Goal: Task Accomplishment & Management: Manage account settings

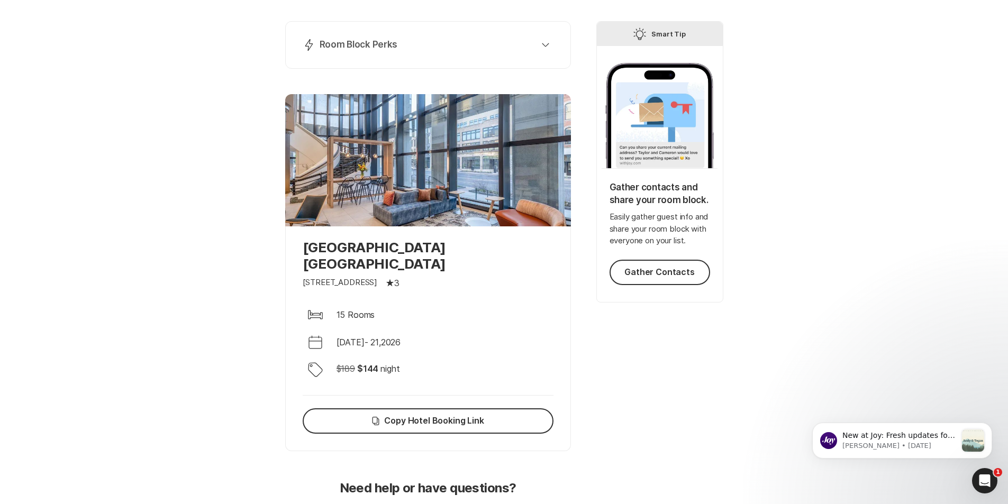
scroll to position [106, 0]
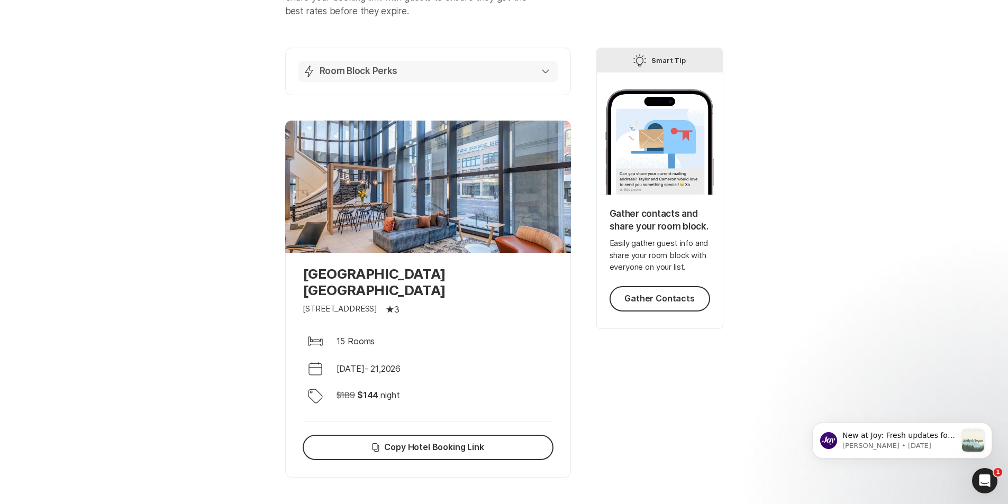
click at [458, 69] on div "Lightning Bolt Room Block Perks" at bounding box center [426, 71] width 247 height 13
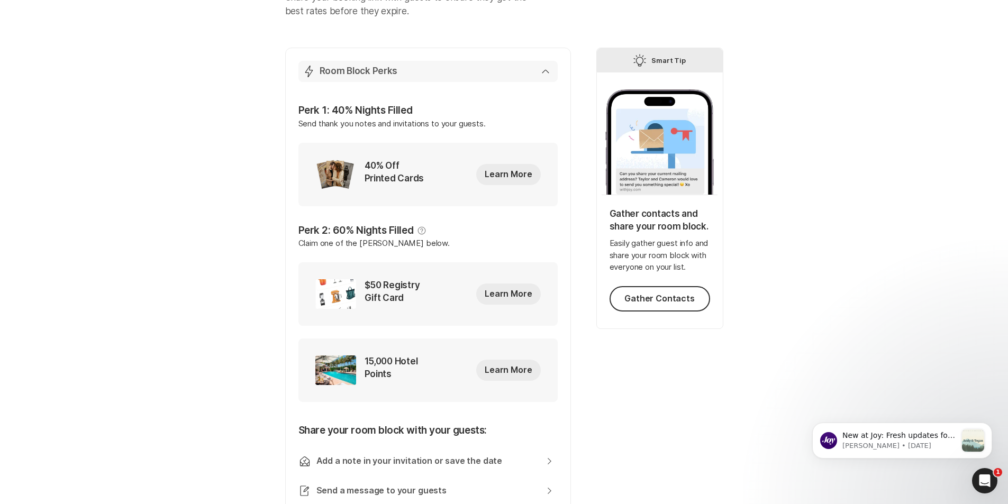
click at [458, 68] on div "Lightning Bolt Room Block Perks" at bounding box center [426, 71] width 247 height 13
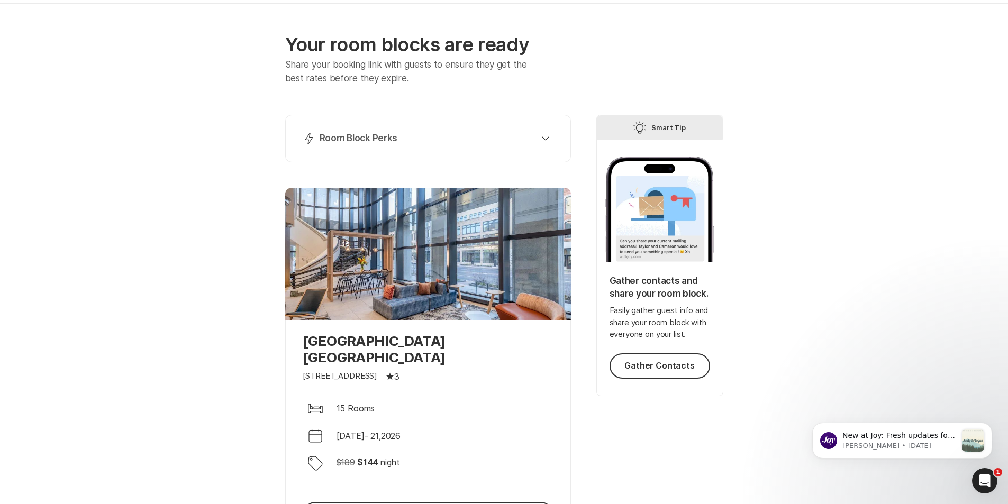
scroll to position [0, 0]
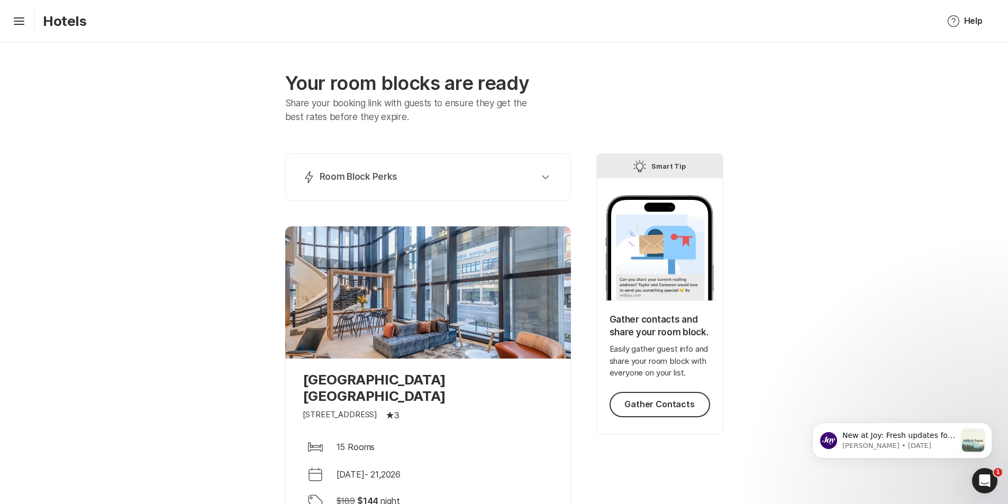
click at [16, 30] on div "Hamburger Hotels" at bounding box center [47, 20] width 78 height 25
click at [25, 7] on div "Hamburger Hotels Help Help Tip Leave a Suggestion Notification Bubble Contact S…" at bounding box center [504, 21] width 1008 height 42
click at [21, 14] on icon "Hamburger" at bounding box center [19, 21] width 17 height 17
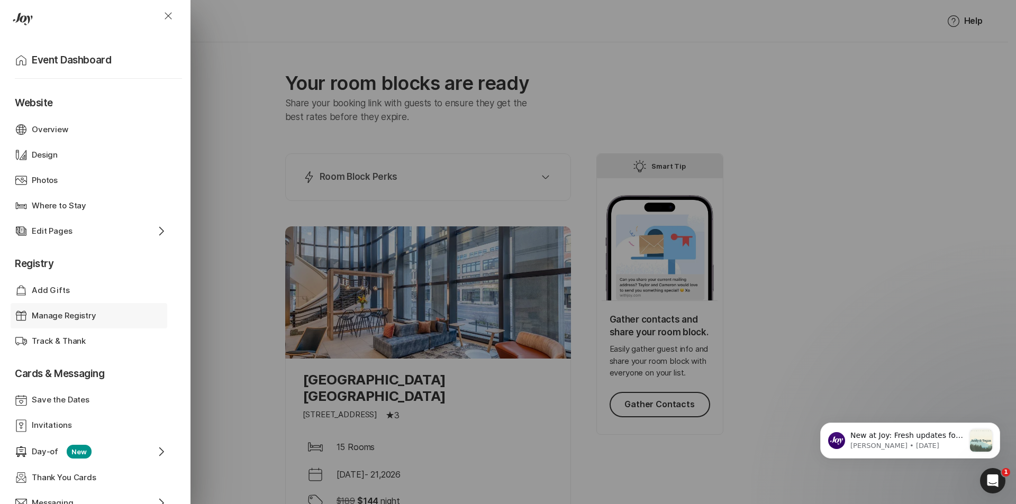
click at [92, 311] on p "Manage Registry" at bounding box center [64, 316] width 65 height 12
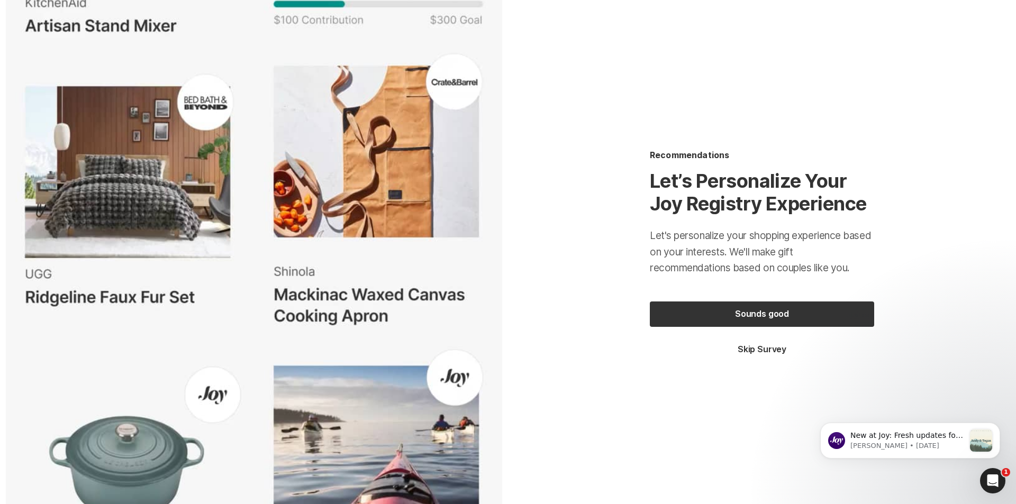
click at [667, 310] on button "Sounds good" at bounding box center [762, 314] width 224 height 25
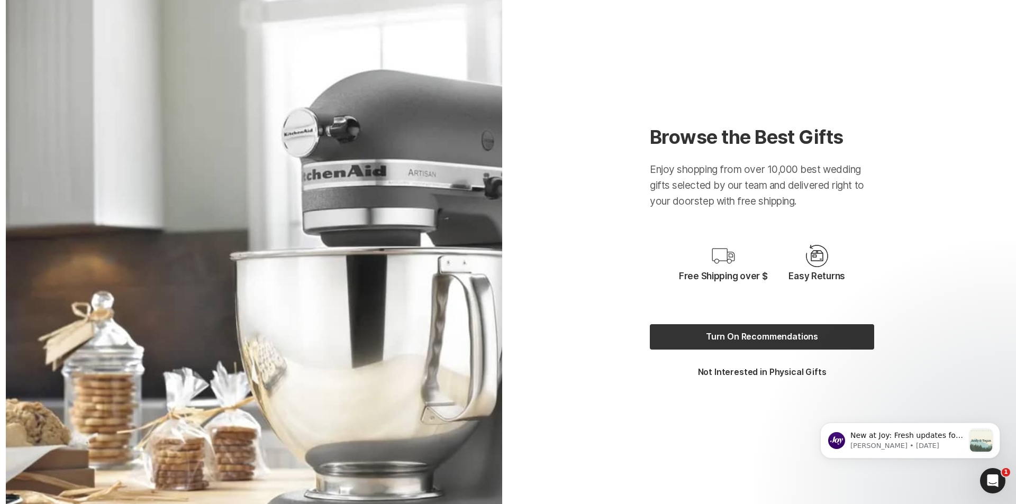
click at [680, 333] on button "Turn On Recommendations" at bounding box center [762, 336] width 224 height 25
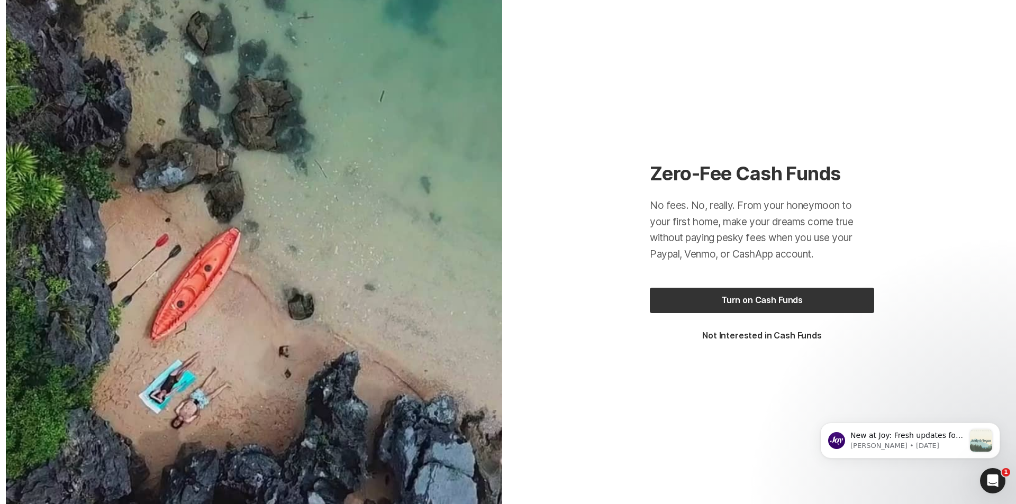
click at [693, 304] on button "Turn on Cash Funds" at bounding box center [762, 300] width 224 height 25
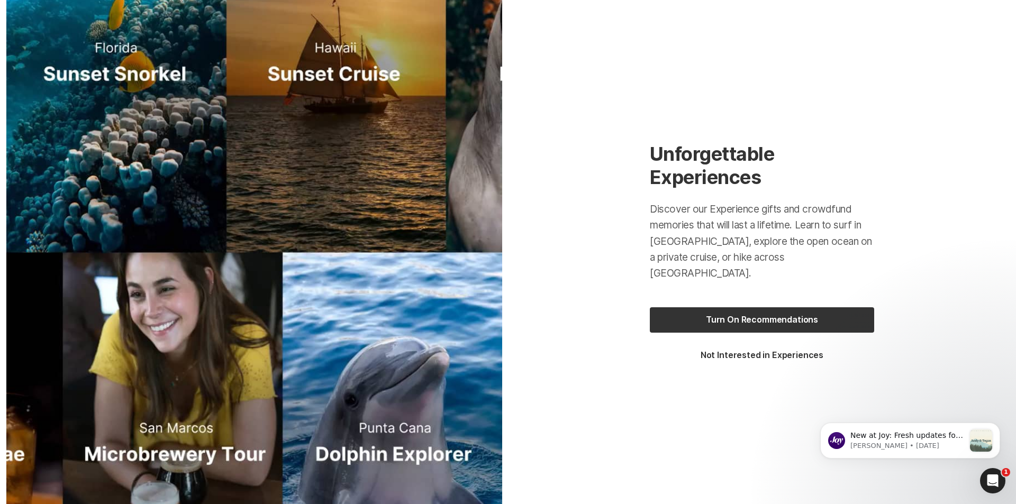
click at [653, 315] on button "Turn On Recommendations" at bounding box center [762, 319] width 224 height 25
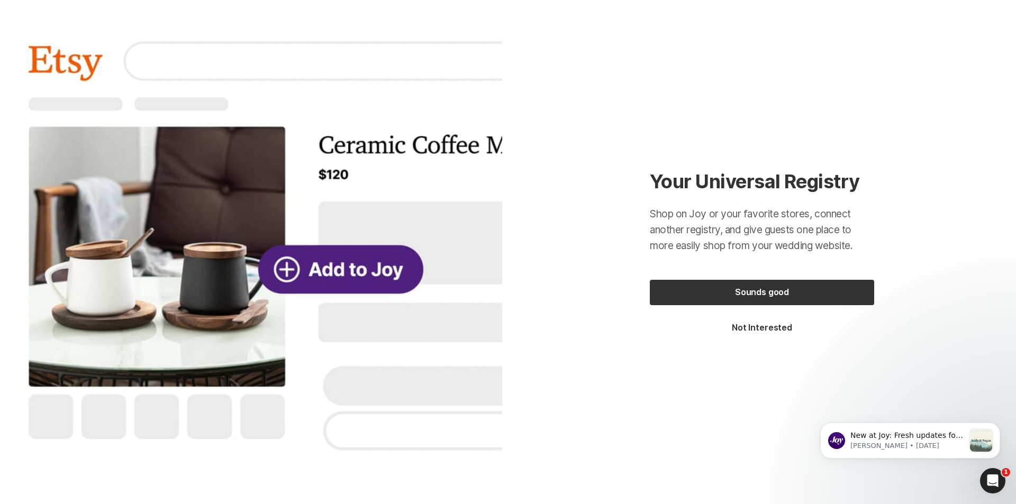
click at [657, 296] on button "Sounds good" at bounding box center [762, 292] width 224 height 25
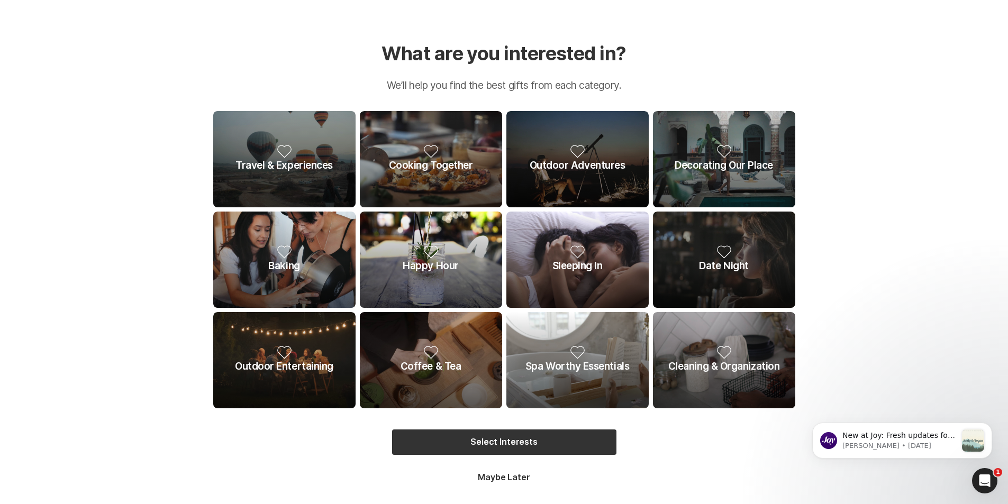
click at [225, 179] on p "Travel & Experiences" at bounding box center [284, 159] width 142 height 96
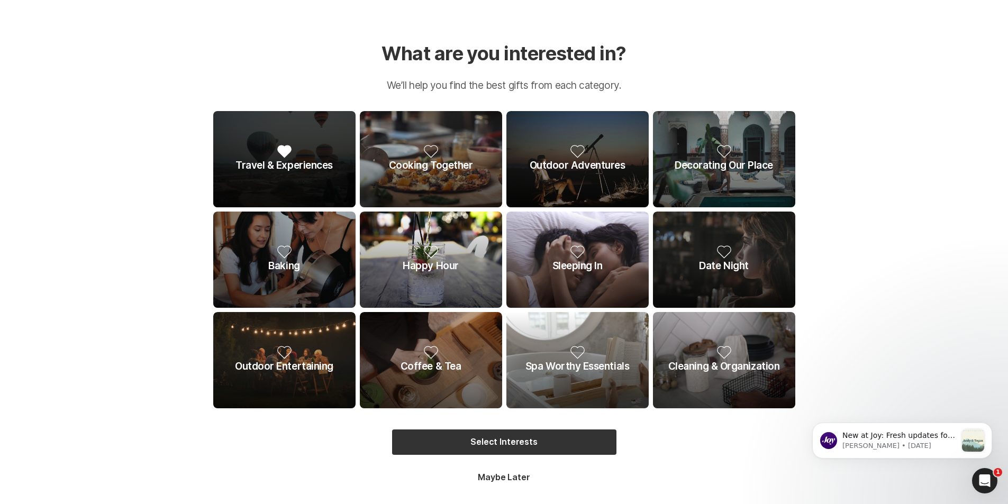
click at [295, 241] on p "Baking" at bounding box center [284, 260] width 142 height 96
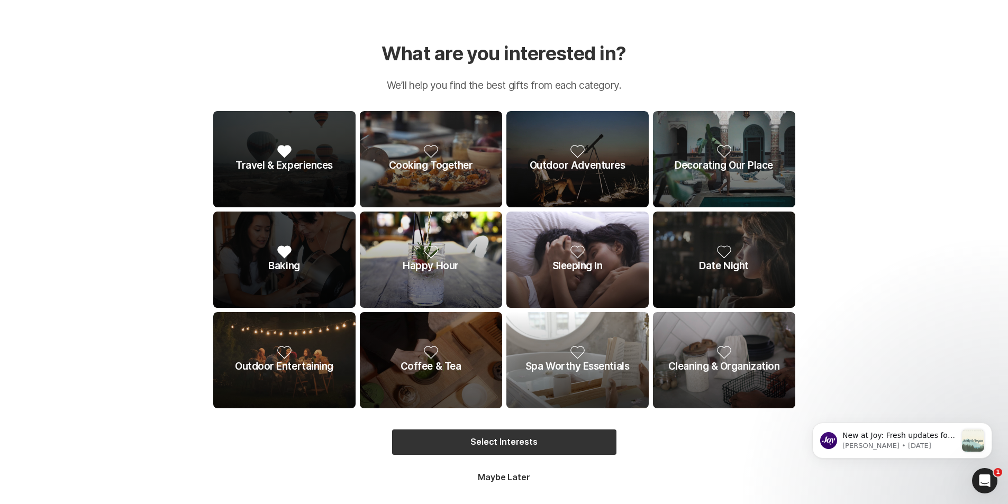
click at [434, 343] on p "Coffee & Tea" at bounding box center [431, 360] width 142 height 96
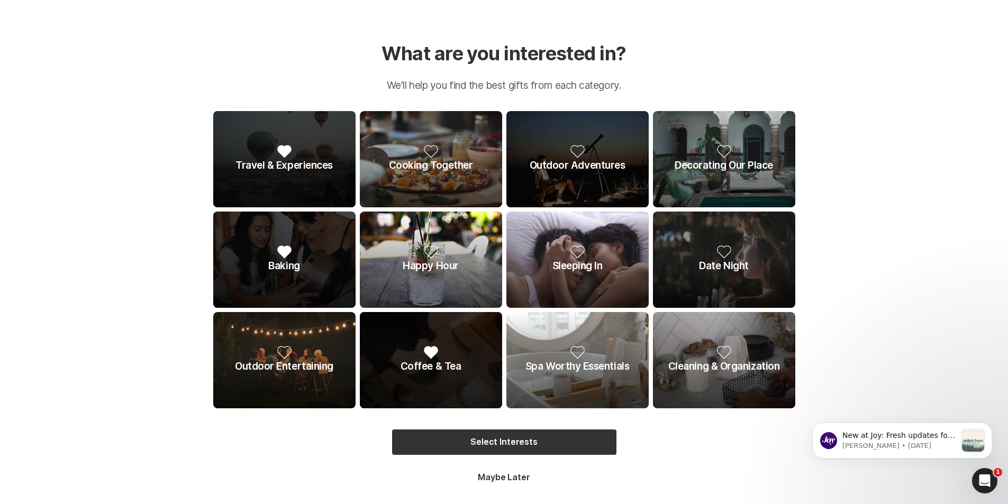
click at [568, 173] on p "Outdoor Adventures" at bounding box center [577, 159] width 142 height 96
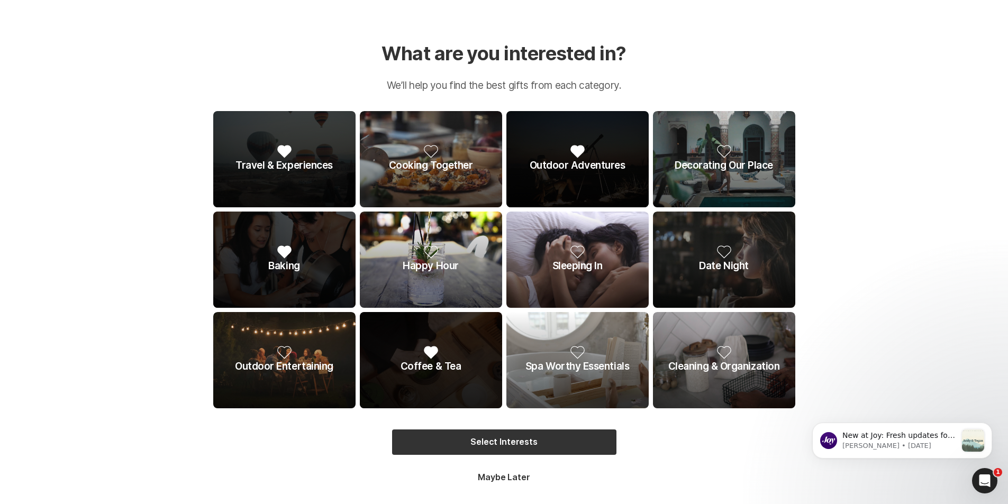
click at [500, 445] on button "Select Interests" at bounding box center [504, 442] width 224 height 25
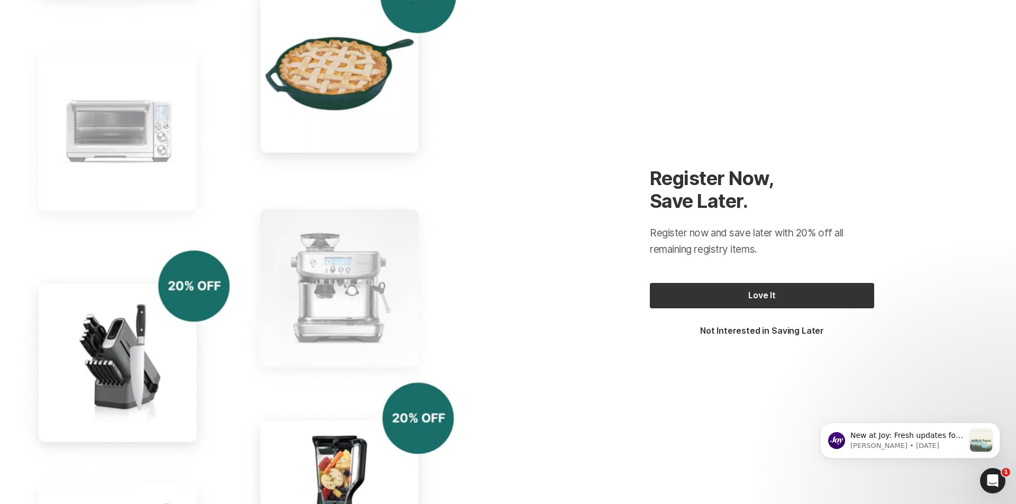
click at [667, 296] on button "Love It" at bounding box center [762, 295] width 224 height 25
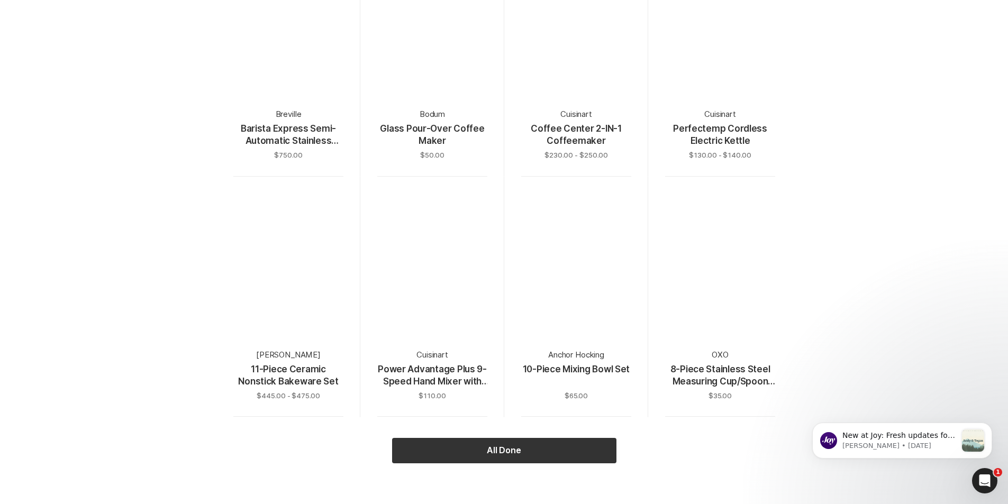
scroll to position [441, 0]
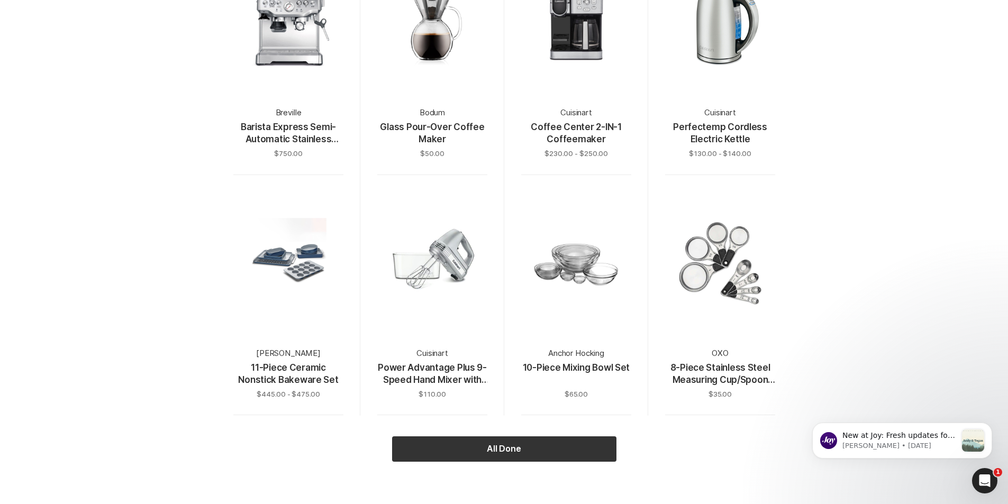
click at [533, 449] on button "All Done" at bounding box center [504, 449] width 224 height 25
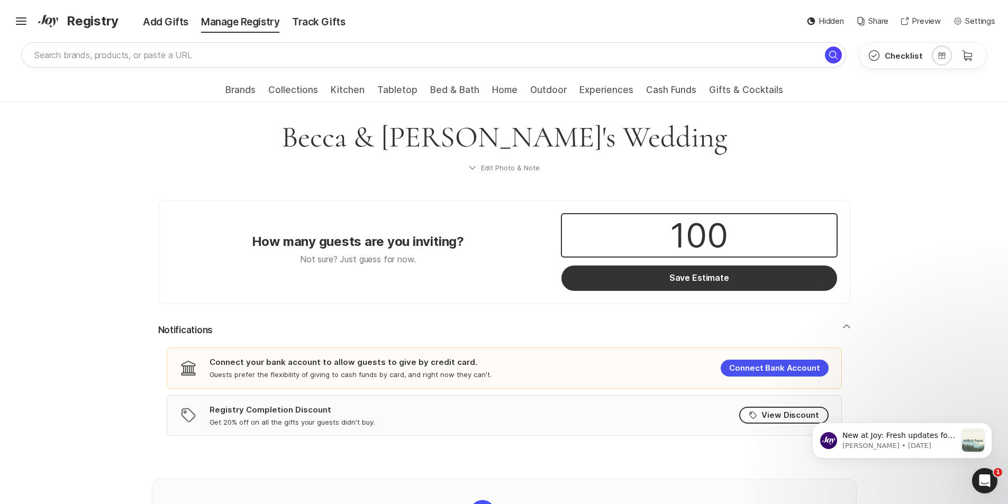
drag, startPoint x: 754, startPoint y: 242, endPoint x: 696, endPoint y: 238, distance: 57.8
click at [696, 238] on input "100" at bounding box center [699, 235] width 274 height 42
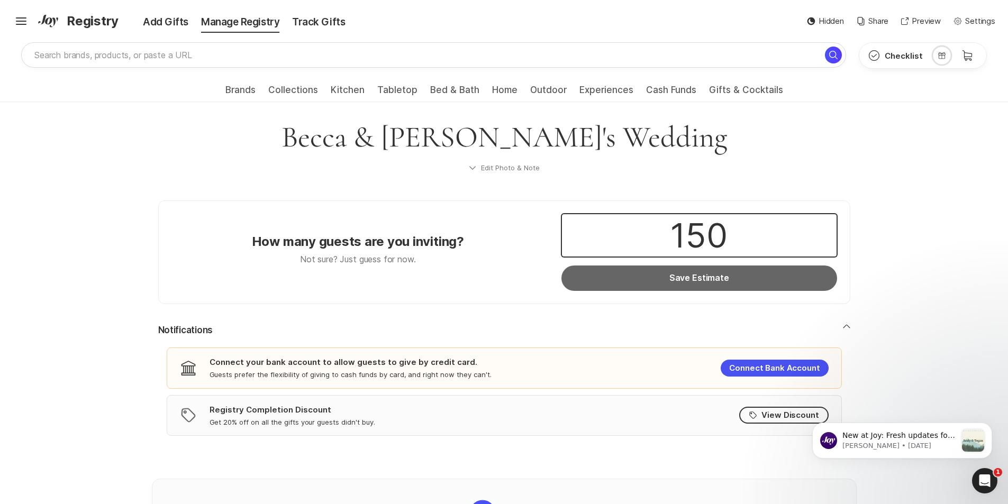
type input "150"
click at [681, 275] on button "Save Estimate" at bounding box center [698, 278] width 275 height 25
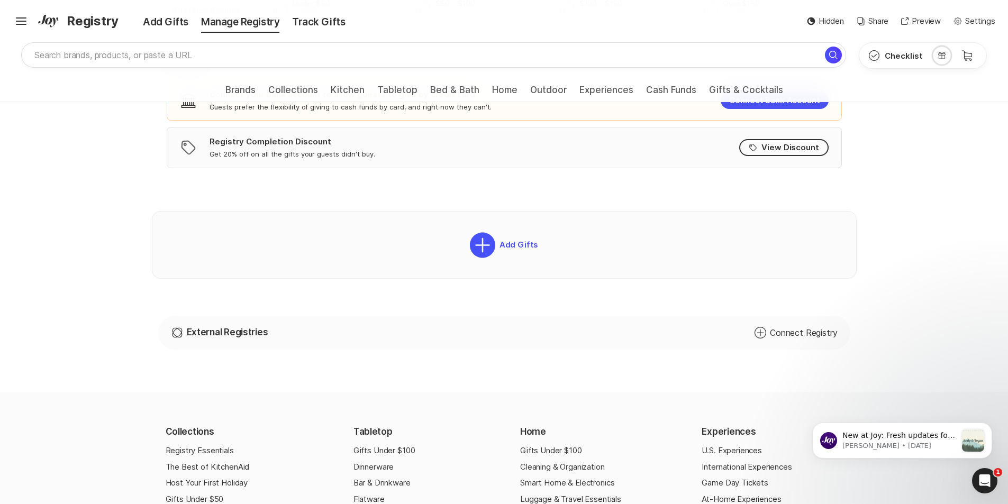
scroll to position [370, 0]
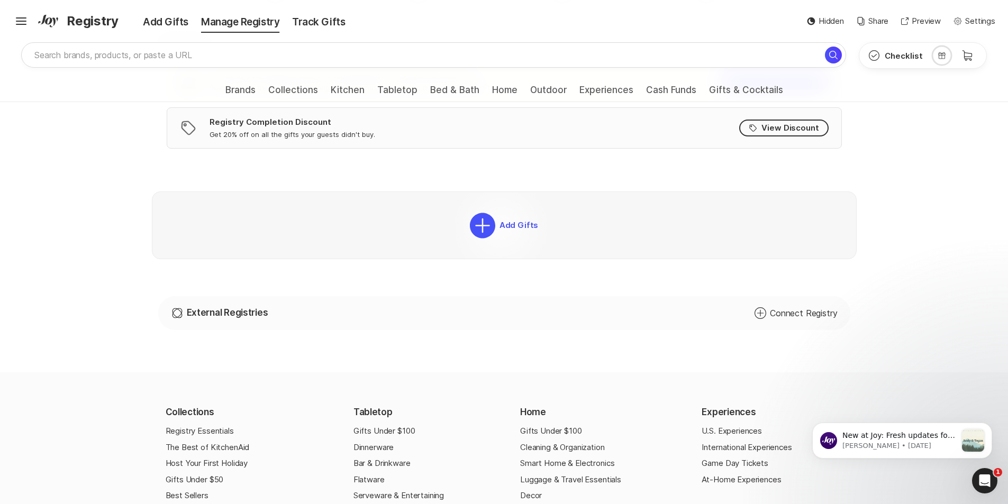
click at [500, 227] on p "Add Gifts" at bounding box center [516, 226] width 43 height 10
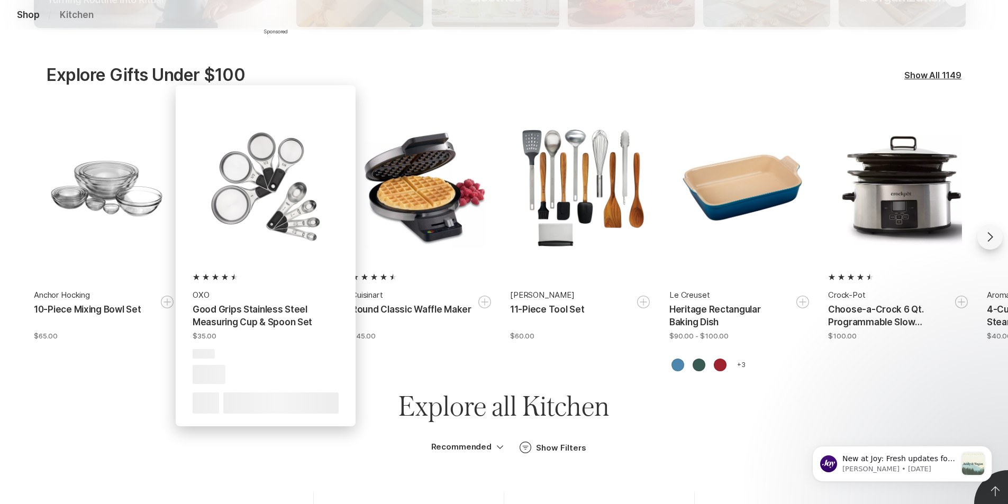
scroll to position [423, 0]
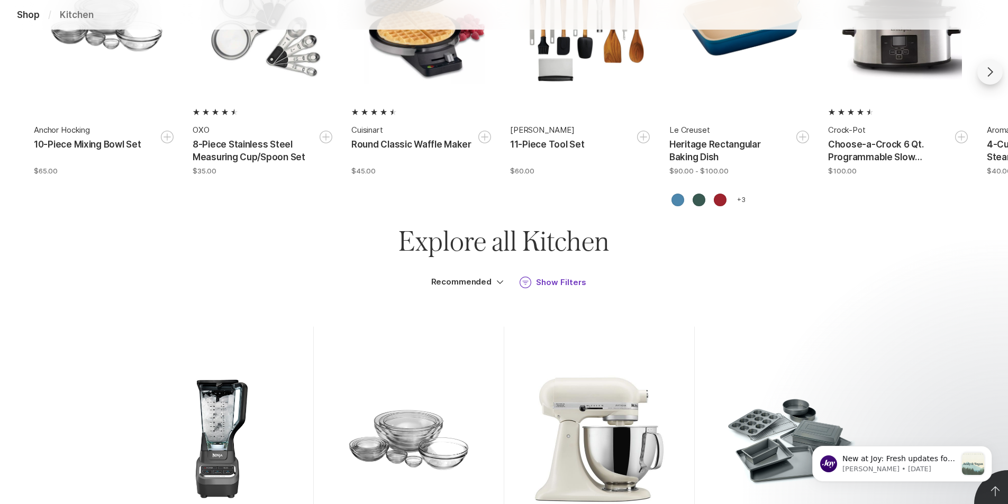
click at [527, 276] on icon "Filter" at bounding box center [525, 282] width 13 height 13
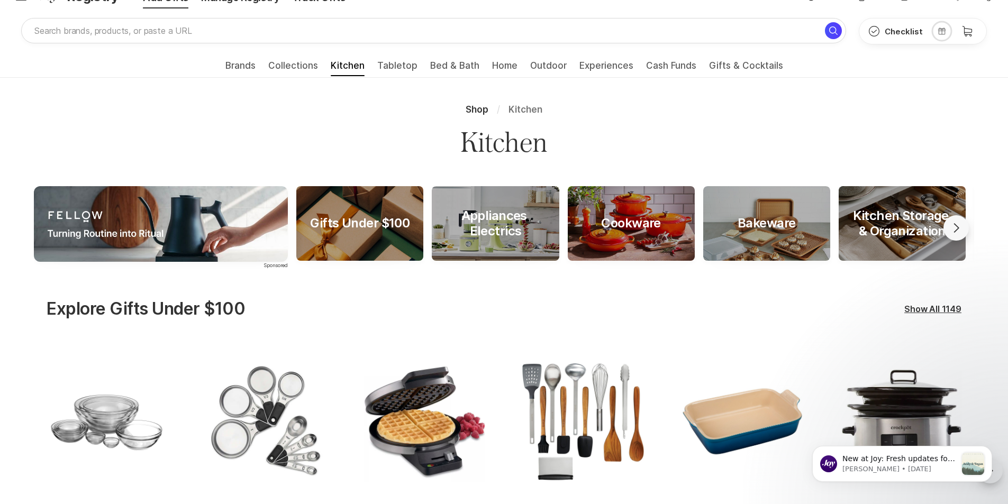
scroll to position [0, 0]
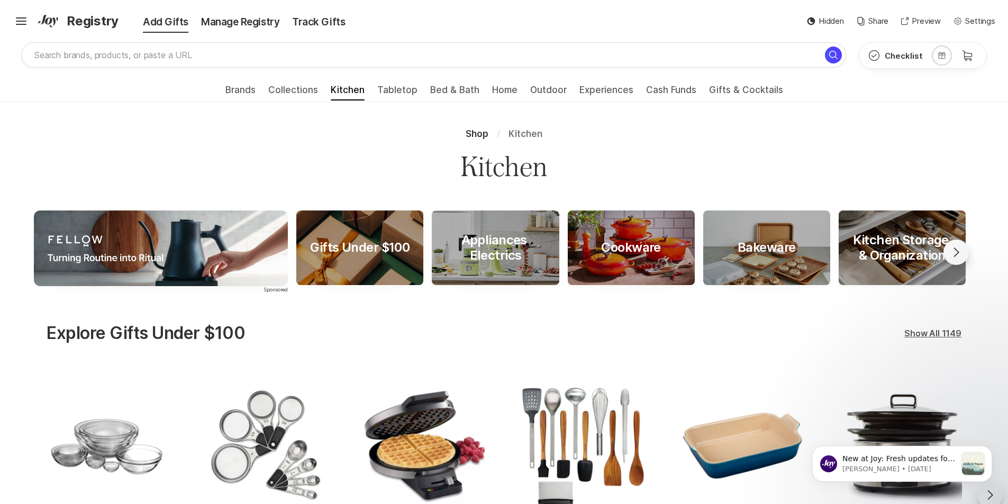
click at [946, 330] on div "Show All 1149" at bounding box center [932, 333] width 57 height 13
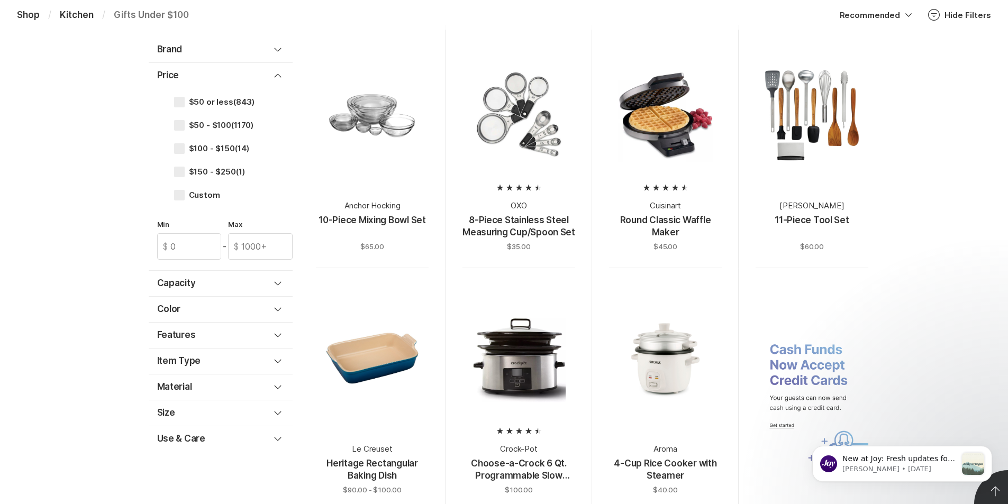
scroll to position [423, 0]
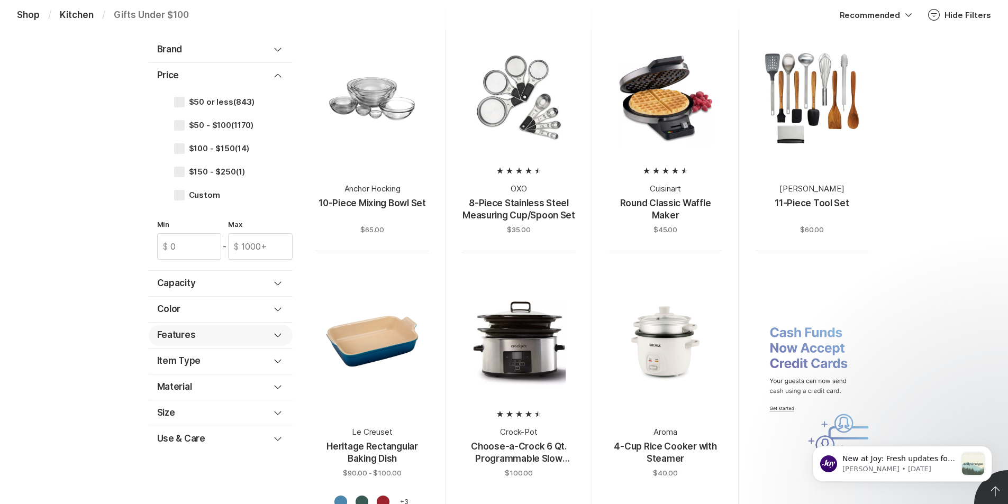
click at [203, 333] on div "Features" at bounding box center [214, 335] width 114 height 13
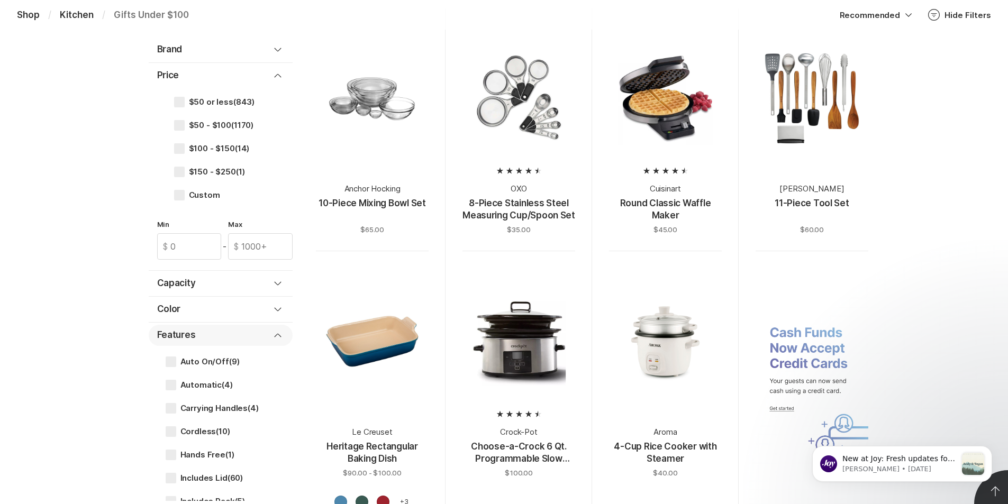
click at [203, 333] on div "Features" at bounding box center [214, 335] width 114 height 13
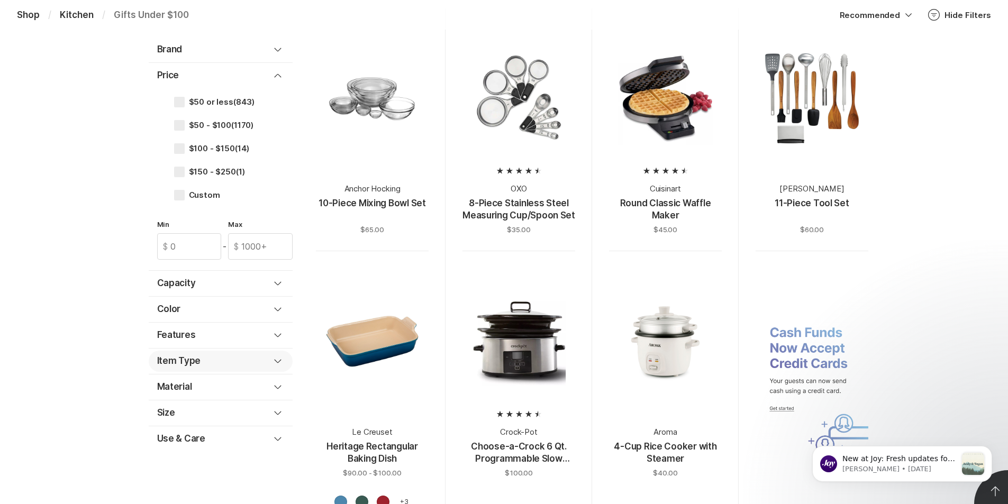
click at [218, 366] on div "Item Type" at bounding box center [214, 361] width 114 height 13
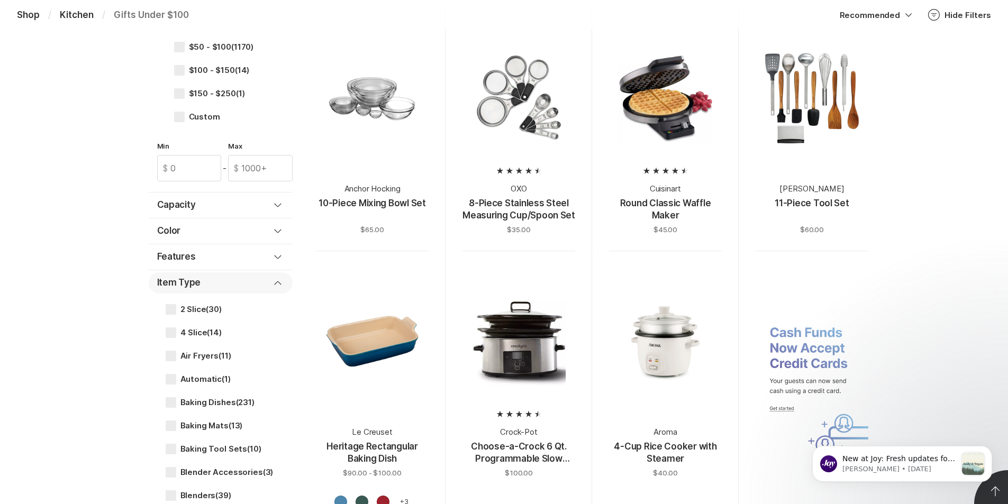
scroll to position [106, 0]
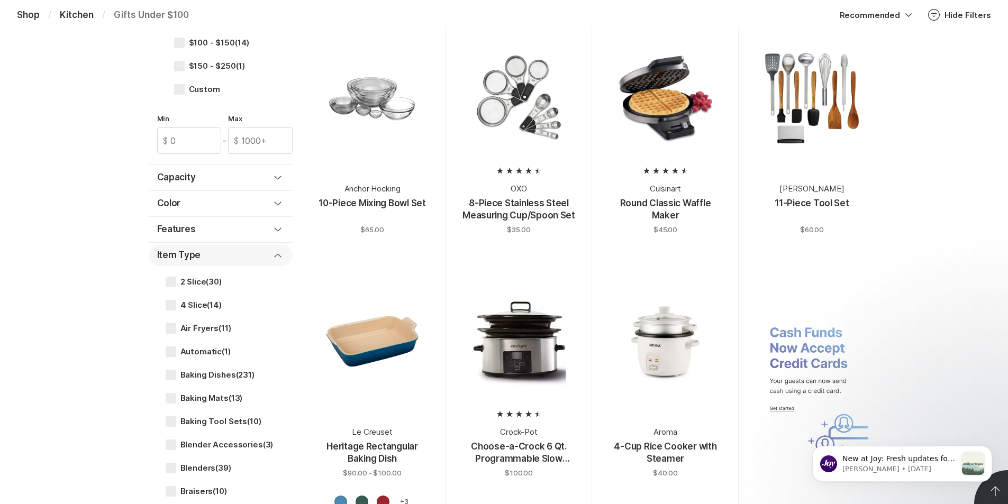
click at [228, 257] on div "Item Type" at bounding box center [214, 255] width 114 height 13
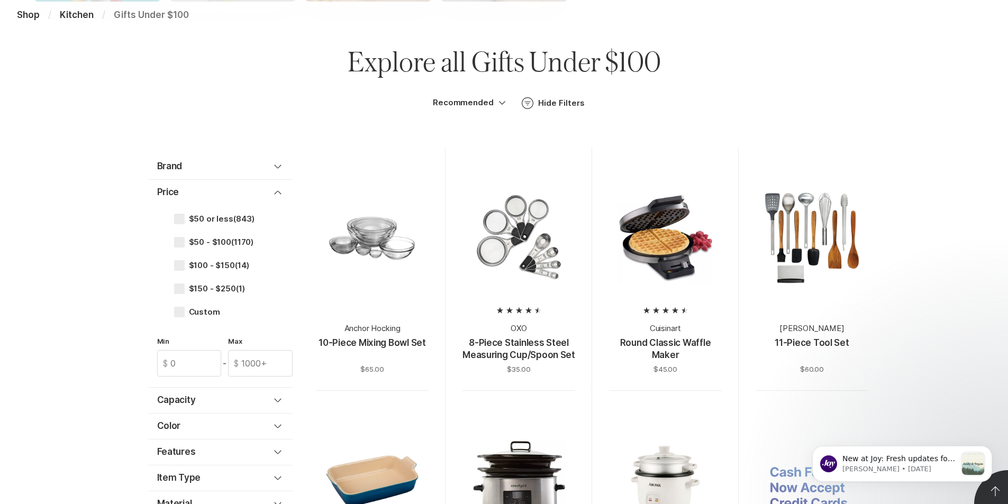
scroll to position [265, 0]
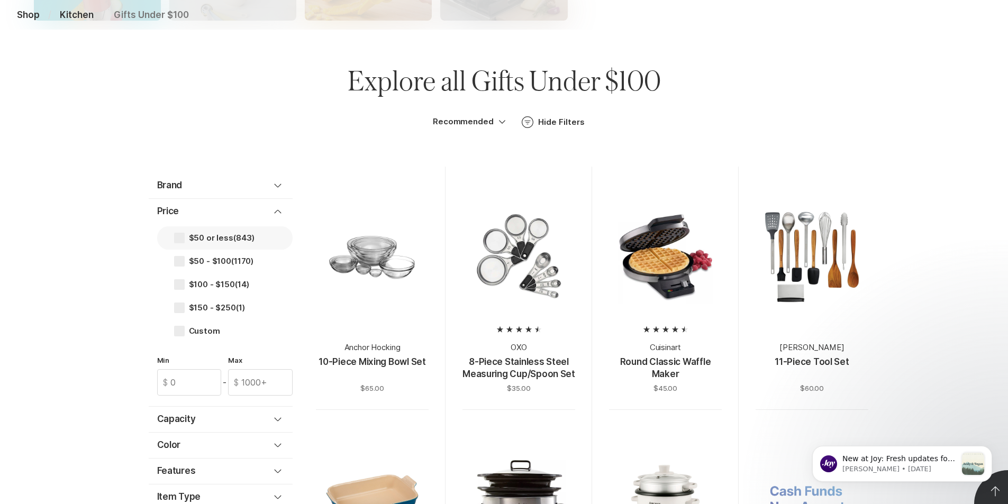
click at [174, 242] on span at bounding box center [179, 238] width 11 height 11
click at [174, 238] on input "$50 or less (843)" at bounding box center [174, 238] width 1 height 1
checkbox input "true"
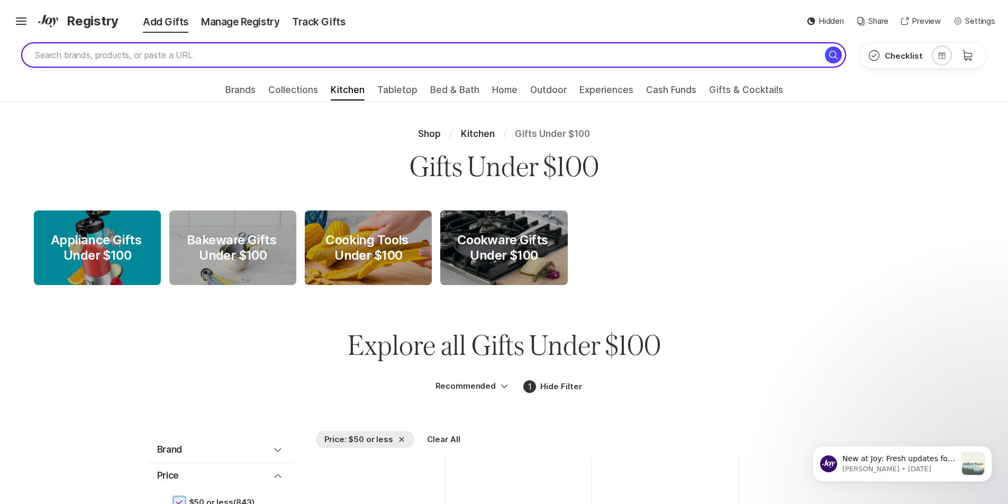
click at [194, 56] on input "search" at bounding box center [433, 54] width 825 height 25
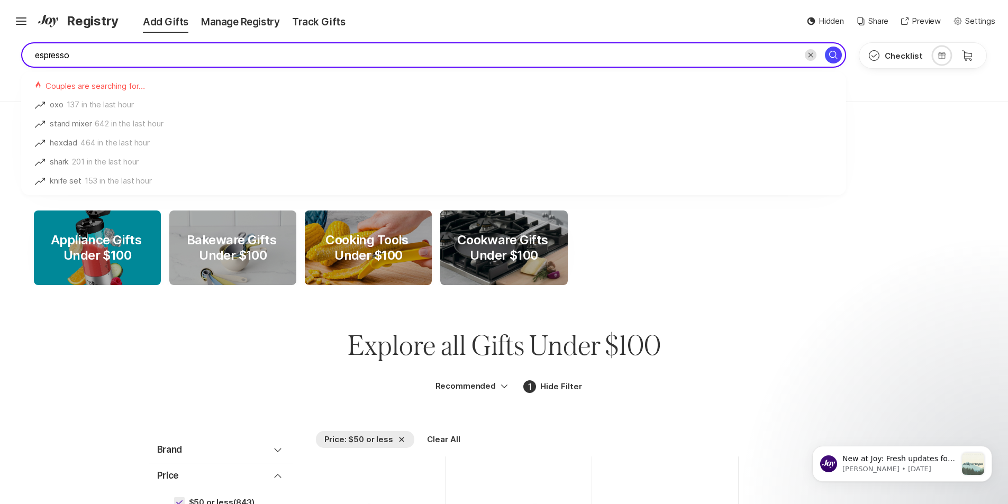
type input "espresso"
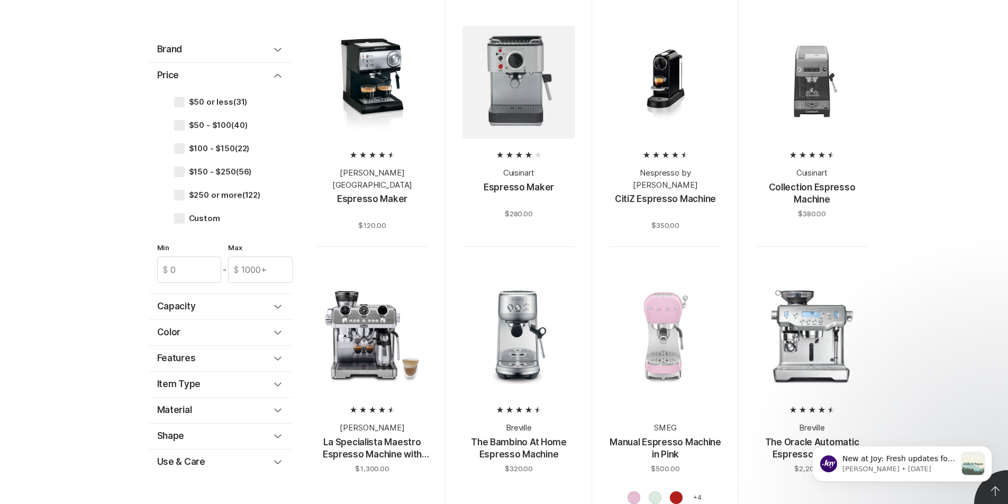
scroll to position [318, 0]
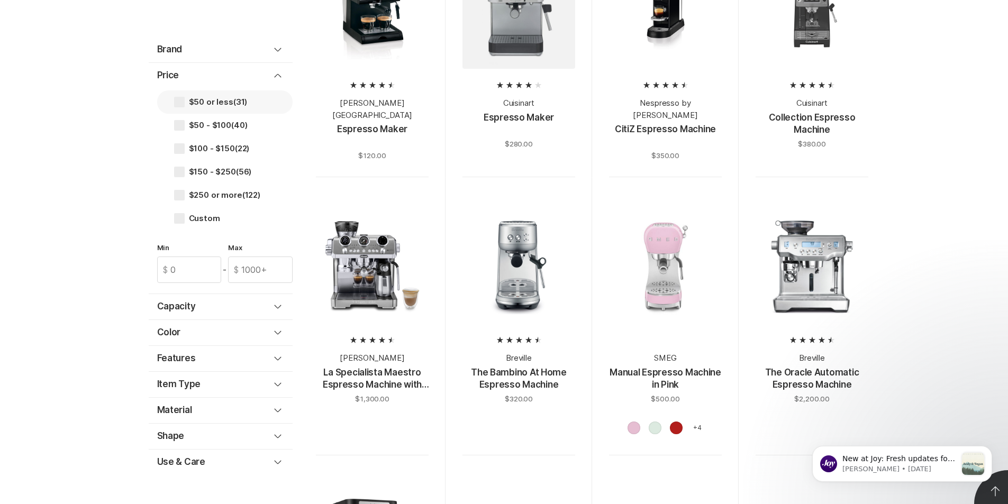
click at [173, 101] on label "$50 or less (31)" at bounding box center [224, 101] width 135 height 23
click at [174, 102] on input "$50 or less (31)" at bounding box center [174, 102] width 1 height 1
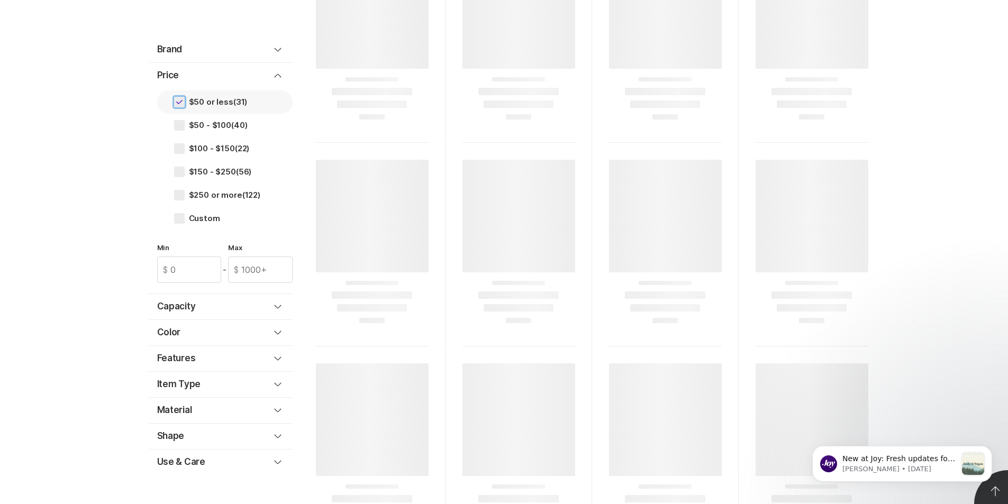
scroll to position [309, 0]
click at [175, 101] on span at bounding box center [179, 102] width 11 height 11
click at [174, 102] on input "$50 or less (31)" at bounding box center [174, 102] width 1 height 1
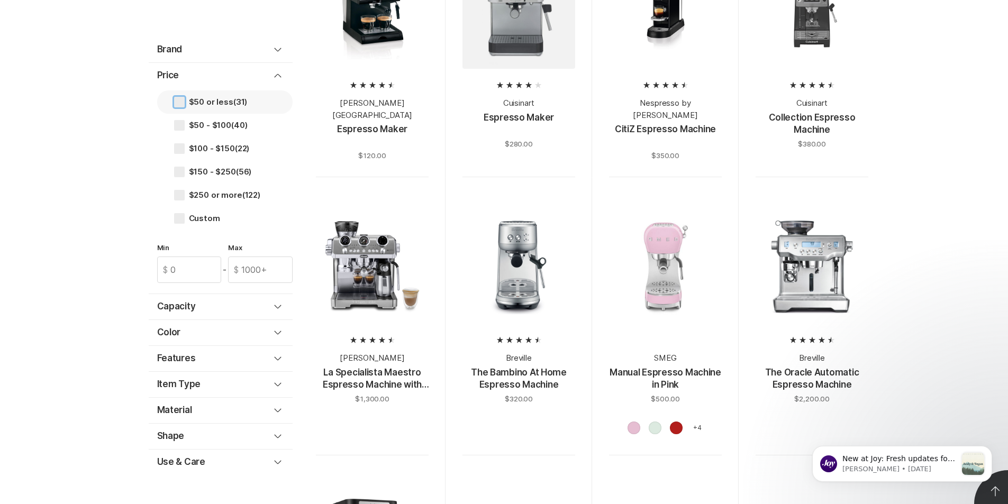
click at [177, 101] on span at bounding box center [179, 102] width 11 height 11
click at [174, 102] on input "$50 or less (31)" at bounding box center [174, 102] width 1 height 1
checkbox input "true"
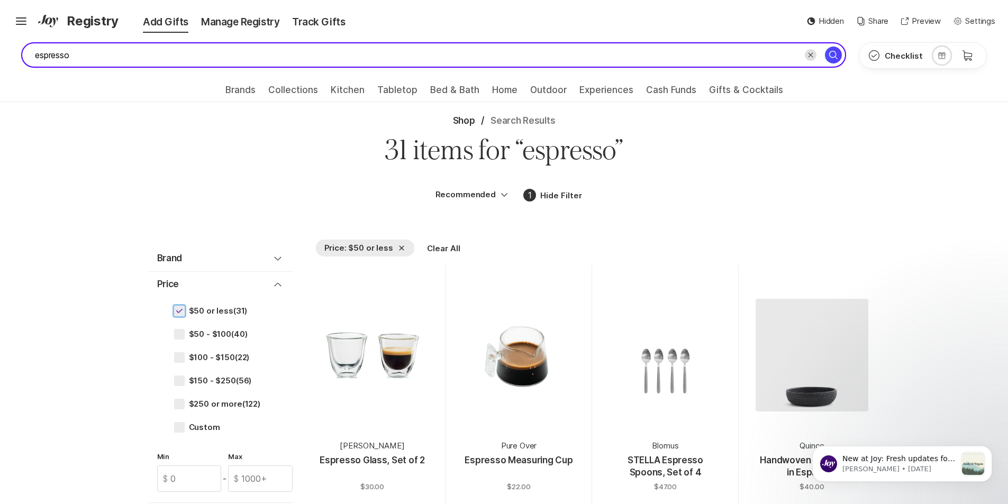
click at [101, 66] on input "espresso" at bounding box center [433, 54] width 825 height 25
click at [129, 50] on input "espresso" at bounding box center [433, 54] width 825 height 25
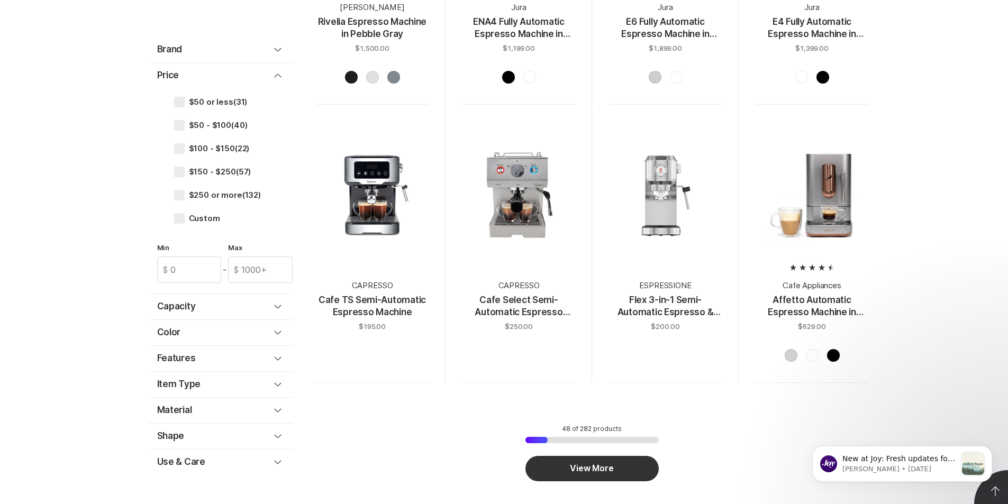
scroll to position [3175, 0]
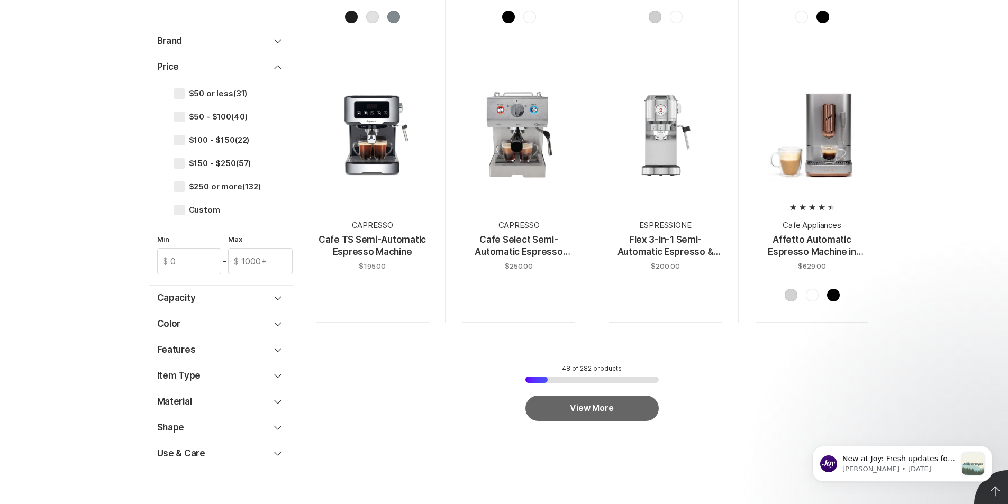
click at [568, 396] on button "View More" at bounding box center [592, 408] width 133 height 25
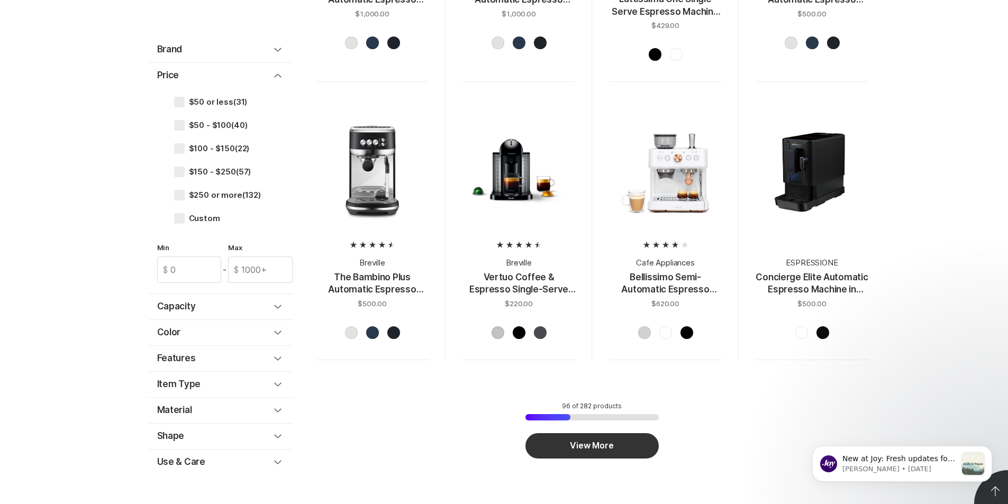
scroll to position [6509, 0]
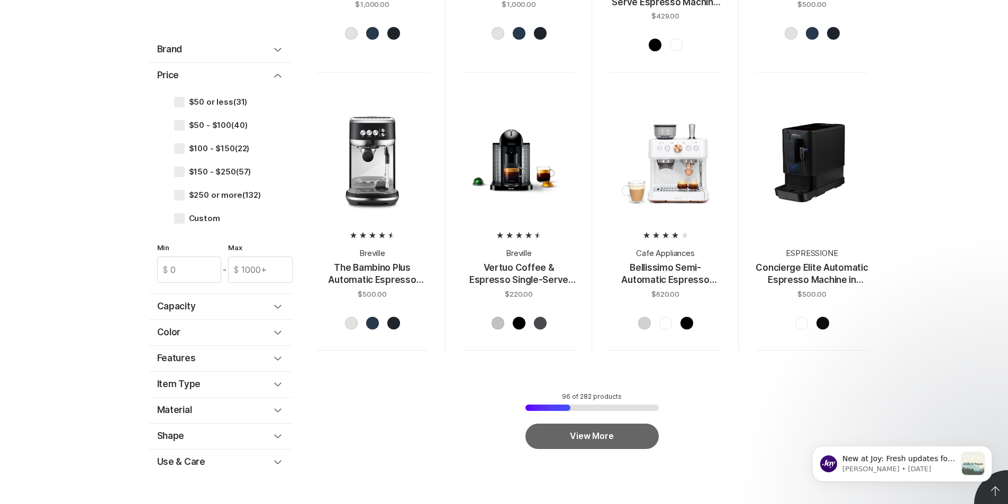
click at [643, 424] on button "View More" at bounding box center [592, 436] width 133 height 25
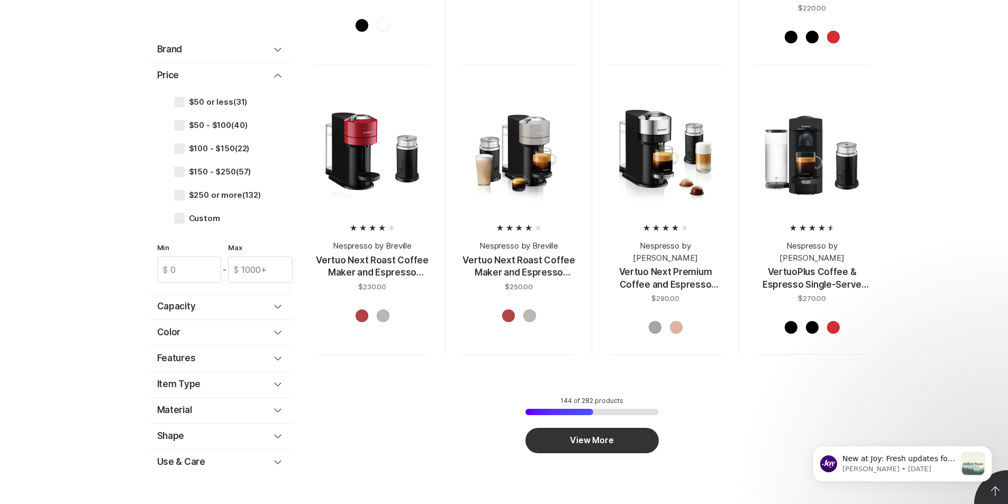
scroll to position [9949, 0]
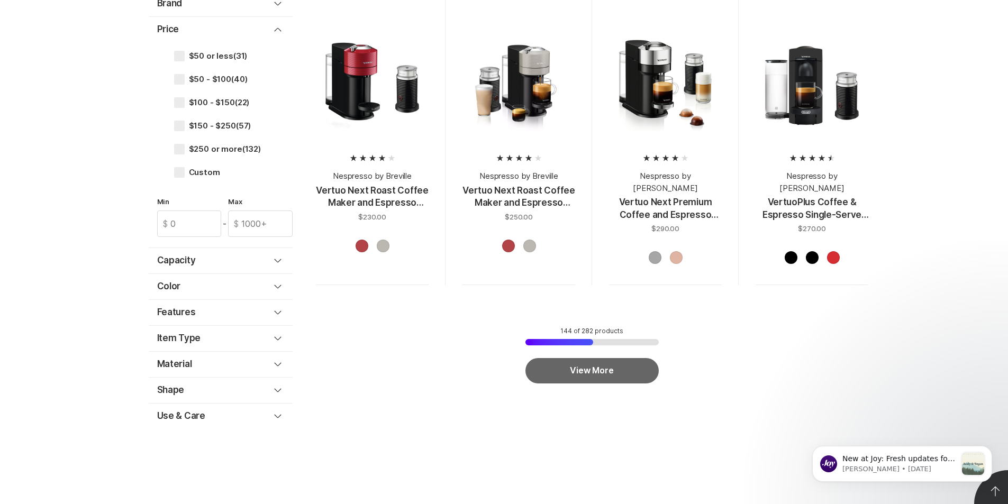
click at [591, 358] on button "View More" at bounding box center [592, 370] width 133 height 25
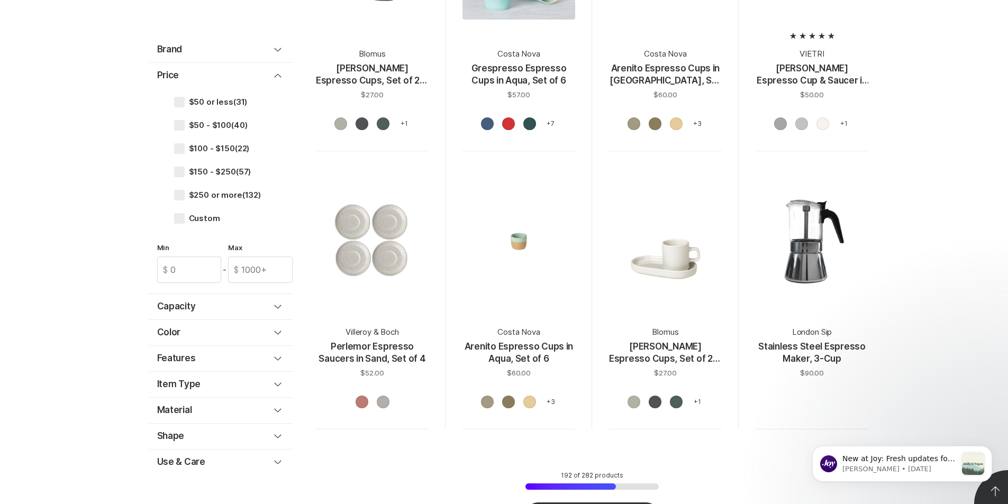
scroll to position [13230, 0]
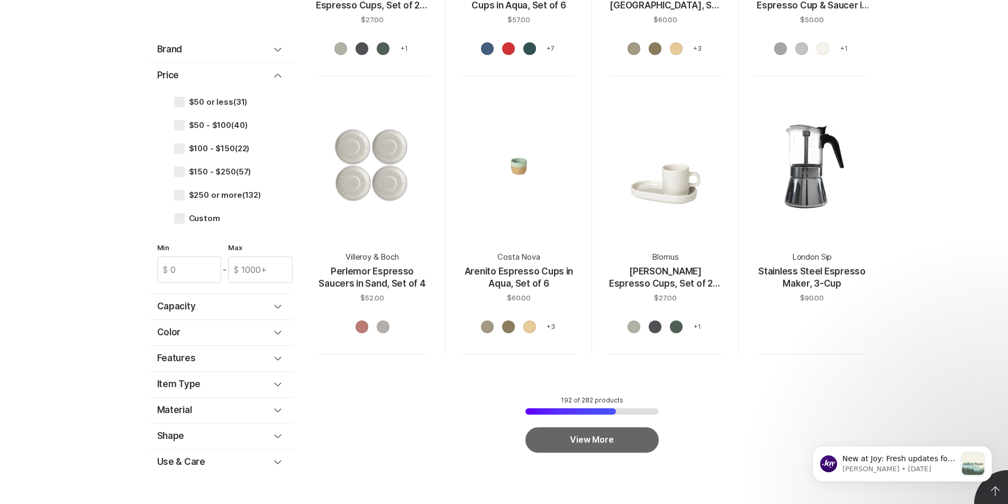
click at [610, 428] on button "View More" at bounding box center [592, 440] width 133 height 25
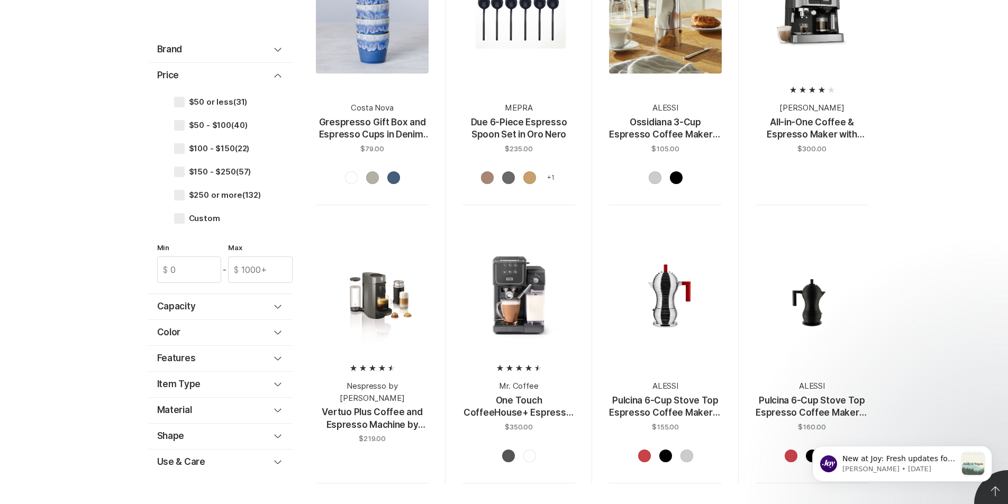
scroll to position [16458, 0]
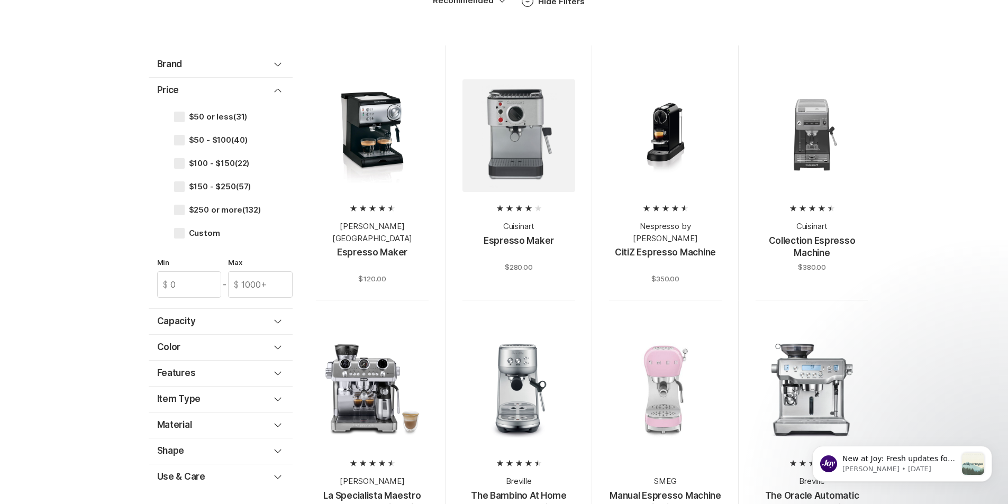
scroll to position [0, 0]
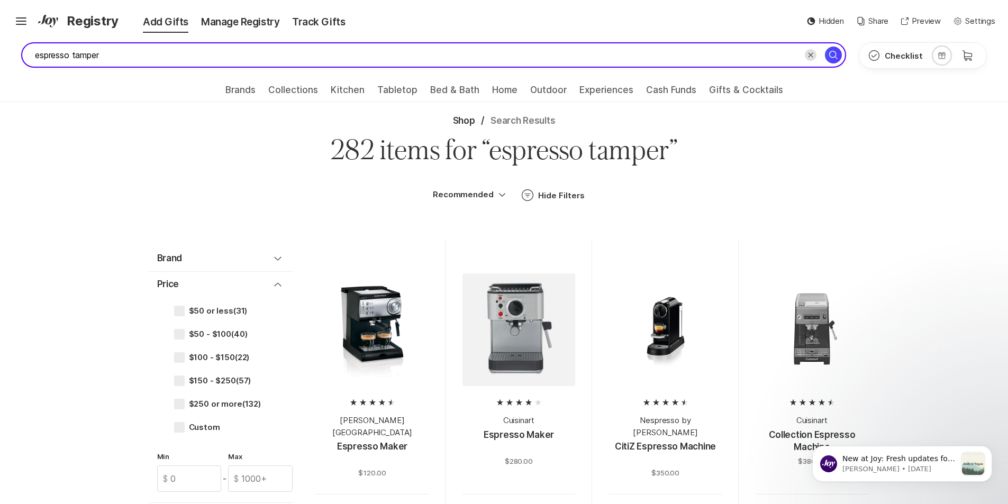
click at [335, 58] on input "espresso tamper" at bounding box center [433, 54] width 825 height 25
click at [158, 59] on input "espresso tamper 54mm" at bounding box center [433, 54] width 825 height 25
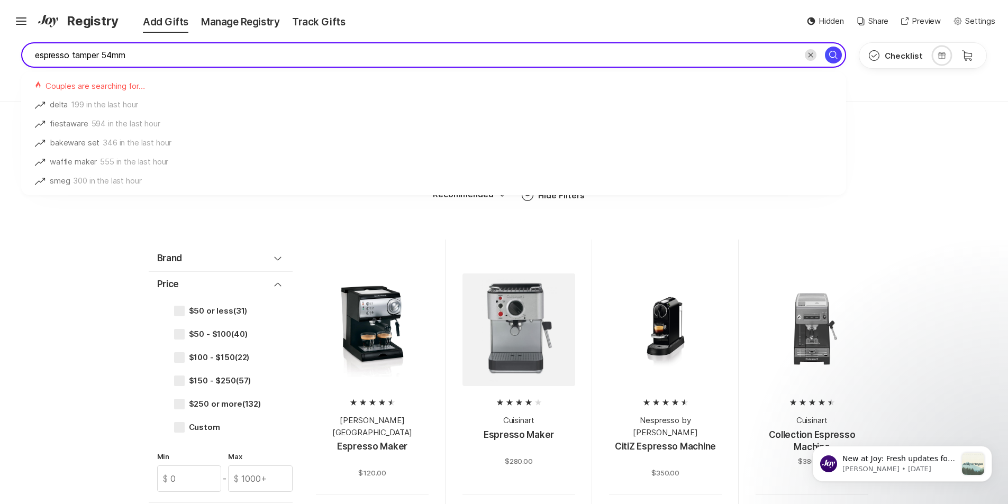
paste input "IKAPE Click Sound Espresso Calibrated Tamper"
click at [62, 57] on input "IKAPE Click Sound Espresso Calibrated Tamper" at bounding box center [433, 54] width 825 height 25
type input "IKAPE Click Sound Espresso Calibrated Tamper"
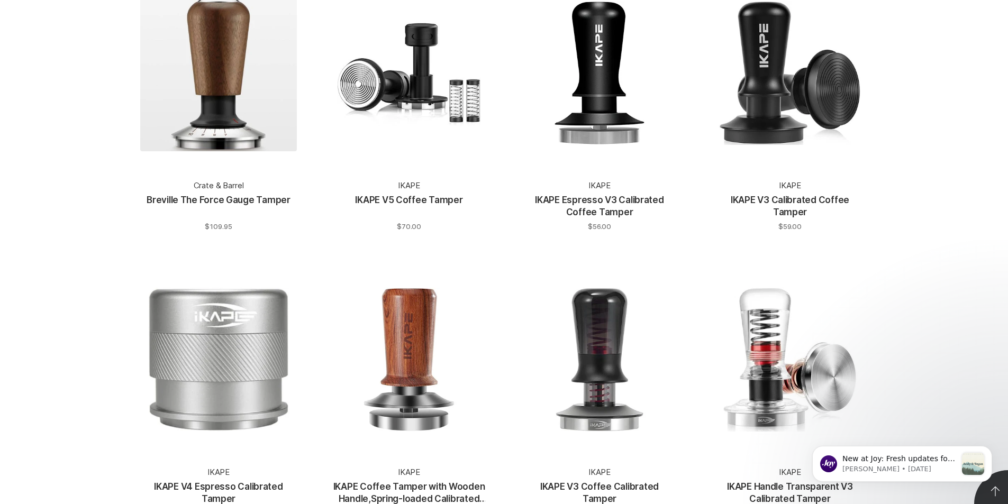
scroll to position [3810, 0]
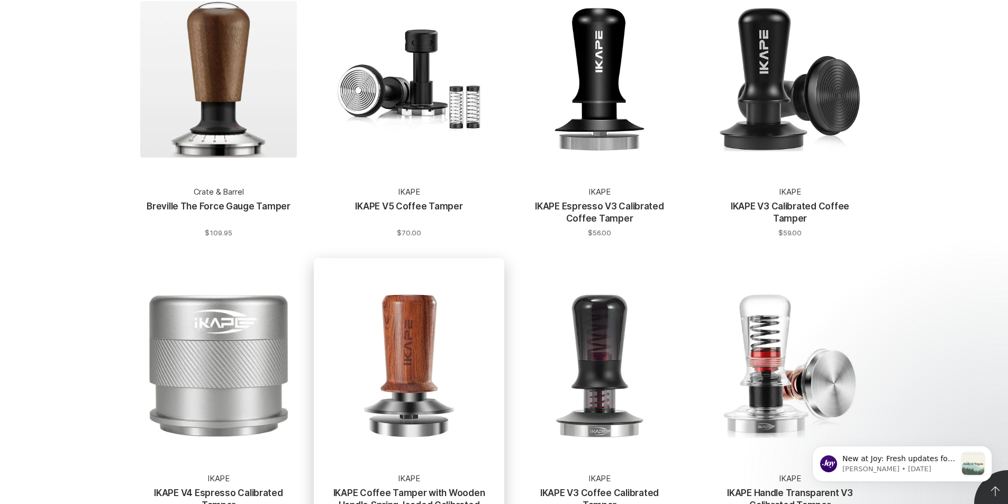
click at [431, 487] on p "IKAPE Coffee Tamper with Wooden Handle,Spring-loaded Calibrated Tamper" at bounding box center [409, 499] width 152 height 25
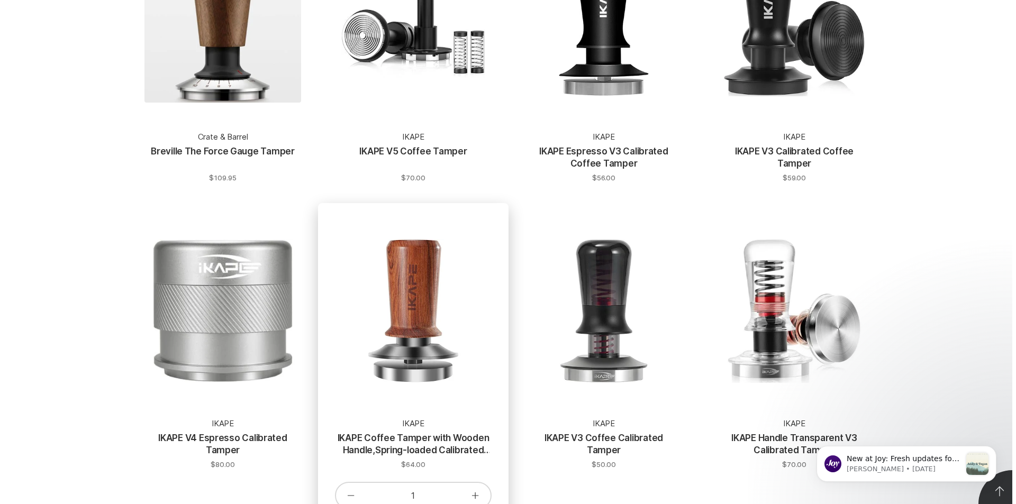
scroll to position [3916, 0]
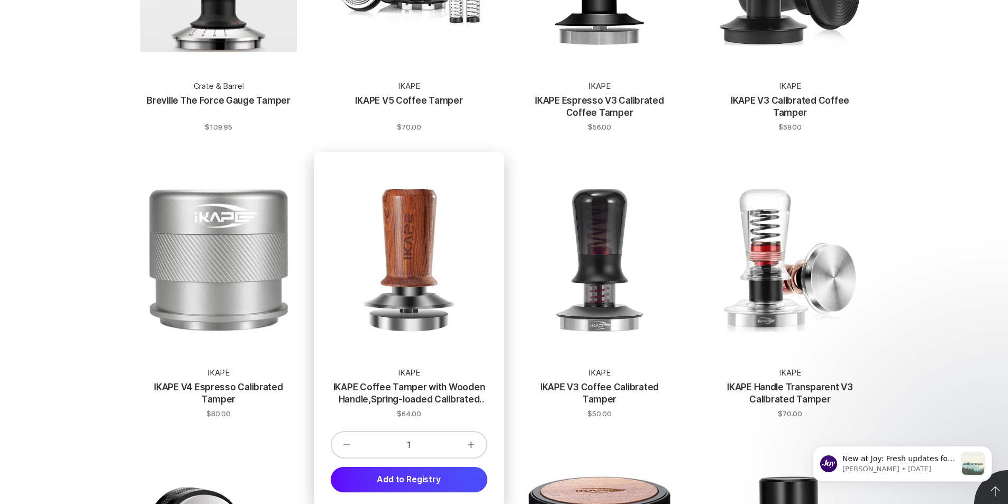
click at [392, 382] on p "IKAPE Coffee Tamper with Wooden Handle,Spring-loaded Calibrated Tamper" at bounding box center [409, 394] width 152 height 25
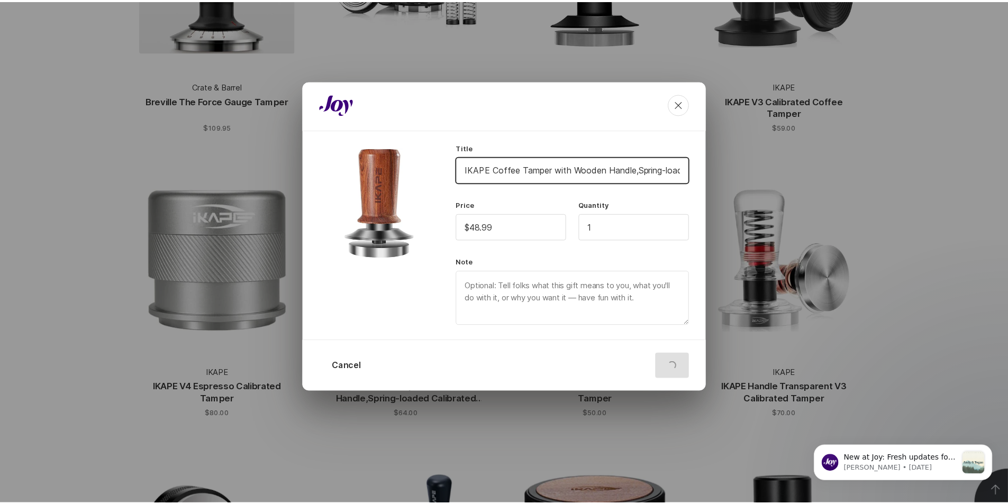
scroll to position [0, 96]
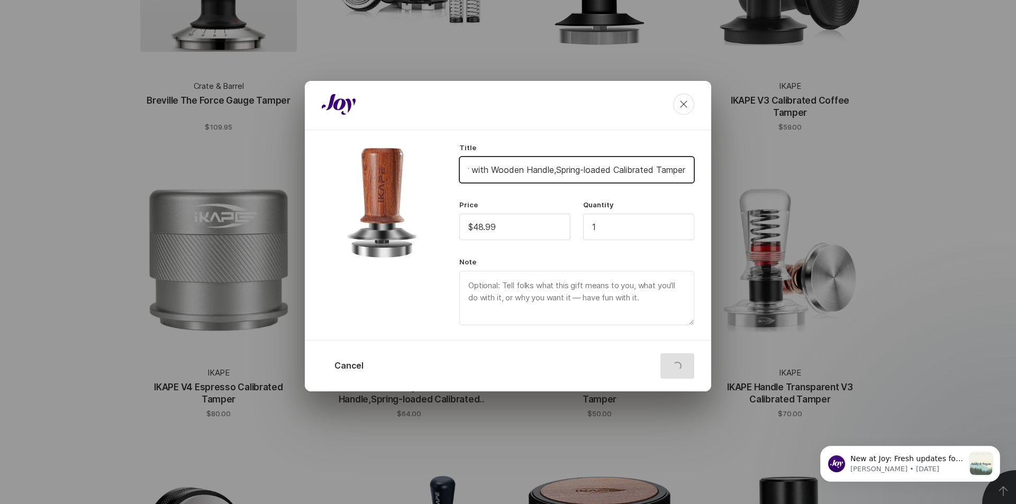
drag, startPoint x: 526, startPoint y: 180, endPoint x: 709, endPoint y: 185, distance: 183.2
click at [709, 185] on div "Title IKAPE Coffee Tamper with Wooden Handle,Spring-loaded Calibrated Tamper Pr…" at bounding box center [508, 235] width 406 height 211
click at [555, 175] on input "IKAPE Coffee Tamper with Wooden Handle,Spring-loaded Calibrated Tamper" at bounding box center [577, 169] width 234 height 25
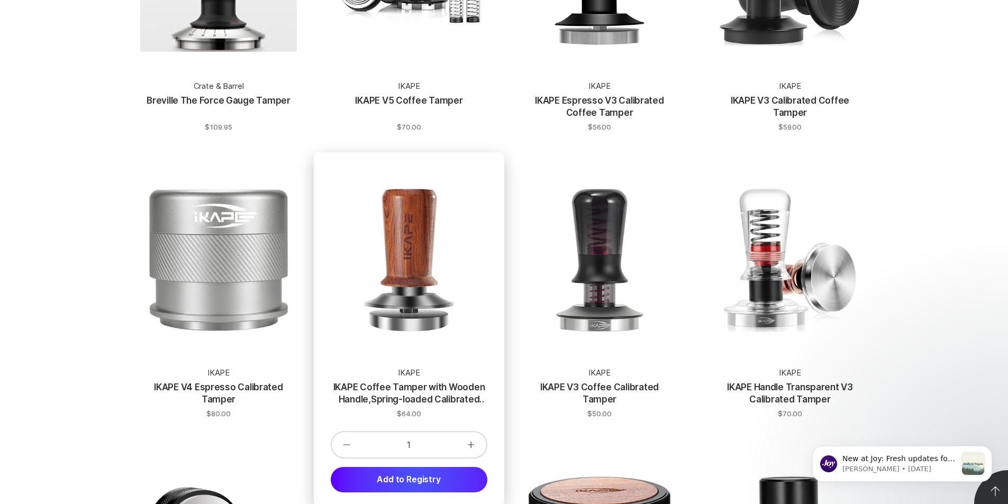
click at [418, 467] on button "Add to Registry" at bounding box center [409, 479] width 157 height 25
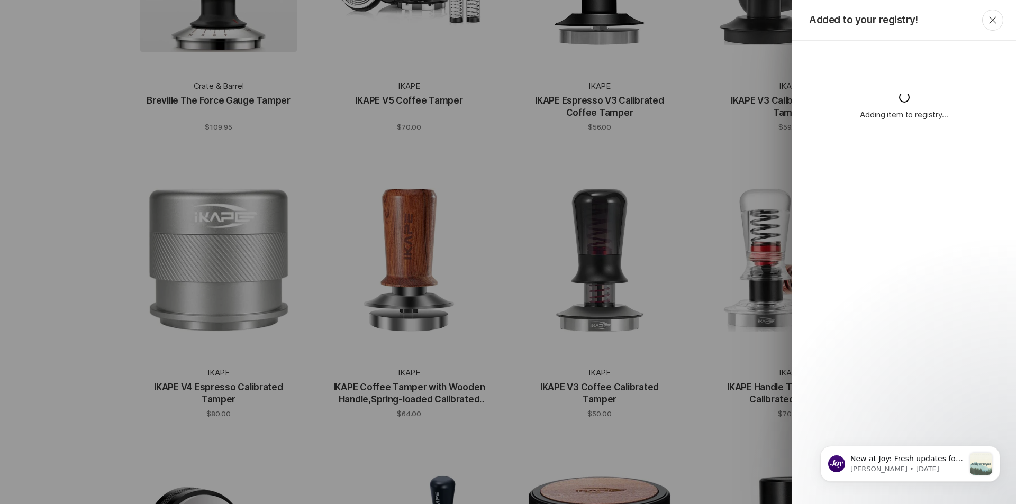
drag, startPoint x: 996, startPoint y: 22, endPoint x: 977, endPoint y: 32, distance: 21.5
click at [996, 22] on icon "Close" at bounding box center [992, 20] width 13 height 13
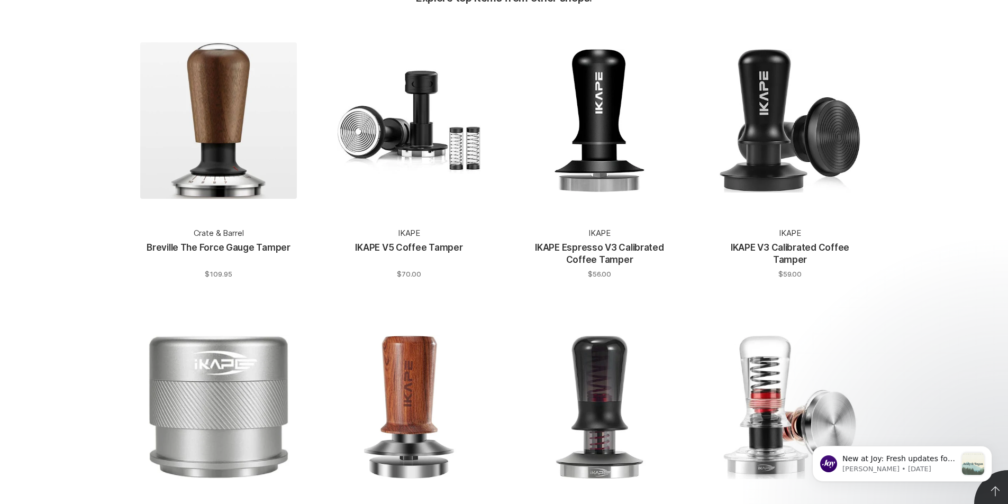
scroll to position [3704, 0]
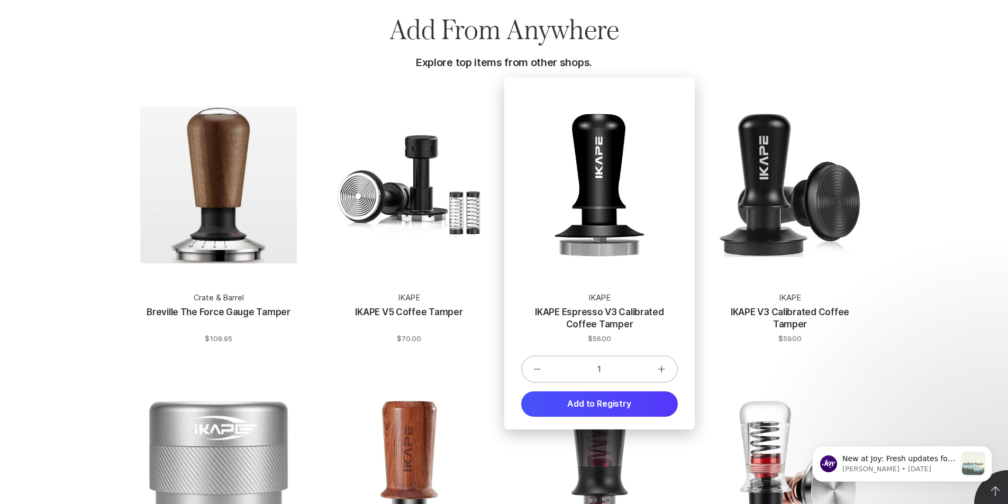
click at [599, 306] on p "IKAPE Espresso V3 Calibrated Coffee Tamper" at bounding box center [599, 318] width 152 height 25
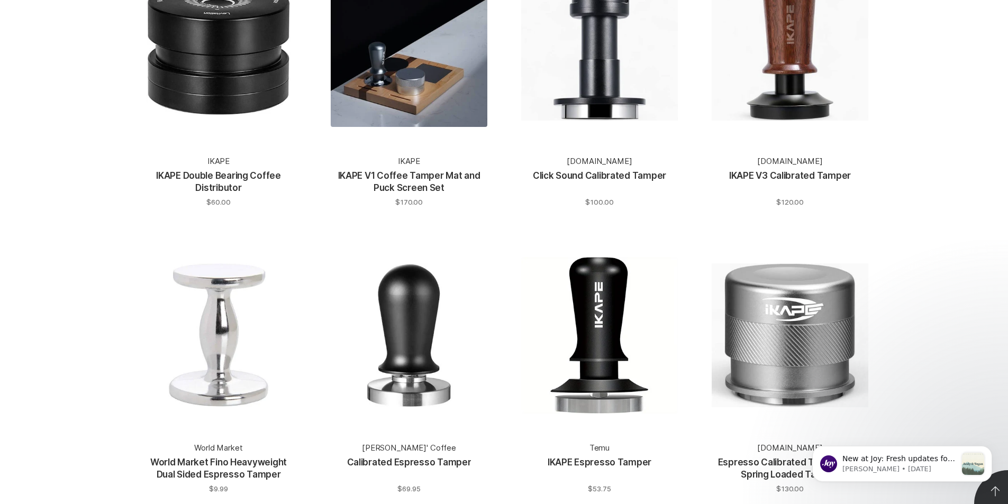
scroll to position [5504, 0]
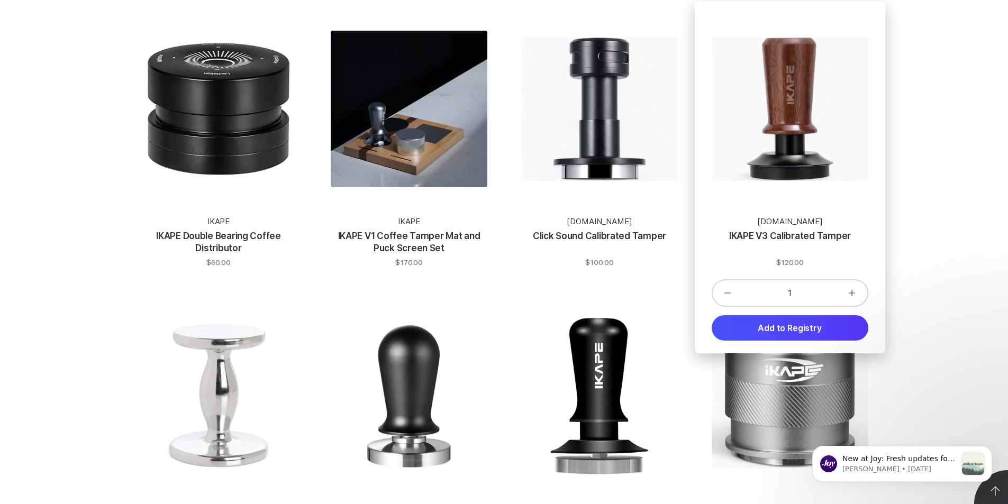
click at [798, 230] on p "IKAPE V3 Calibrated Tamper" at bounding box center [790, 242] width 122 height 25
type textarea "x"
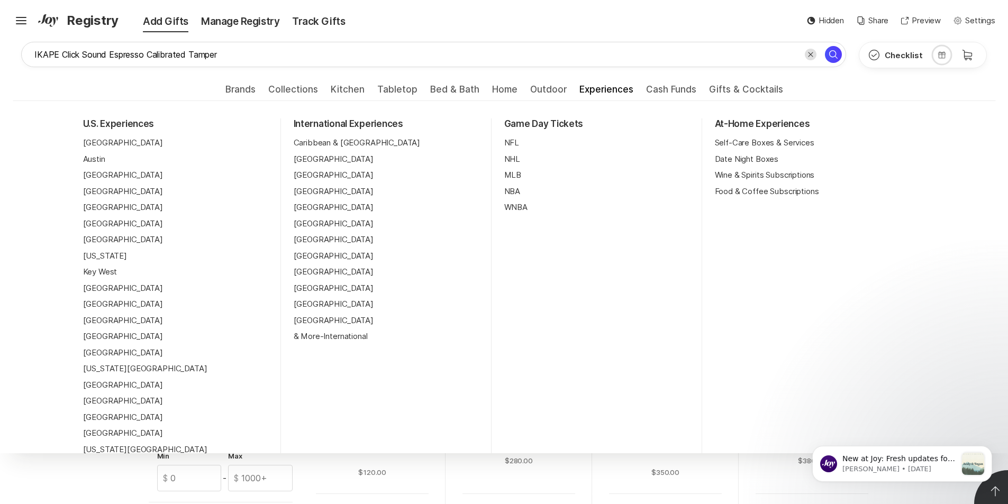
scroll to position [0, 0]
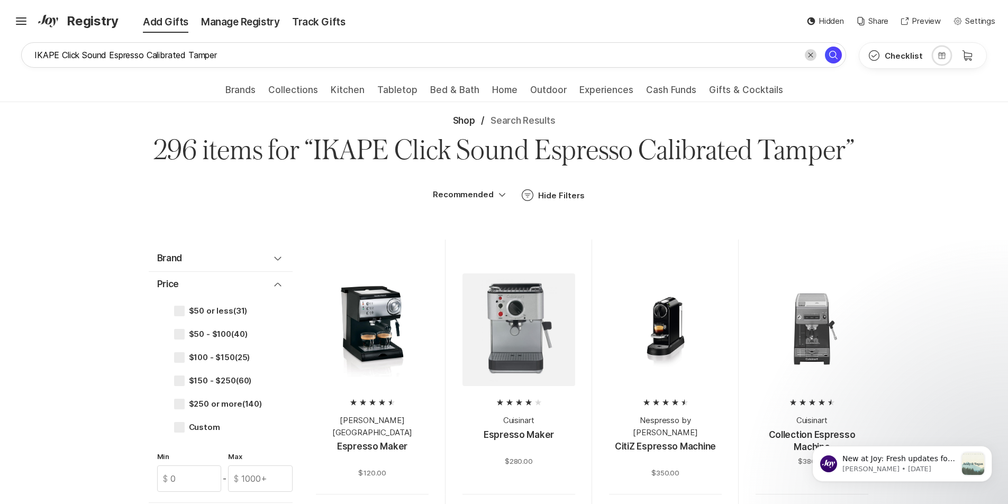
click at [813, 56] on icon "Clear search" at bounding box center [811, 55] width 8 height 8
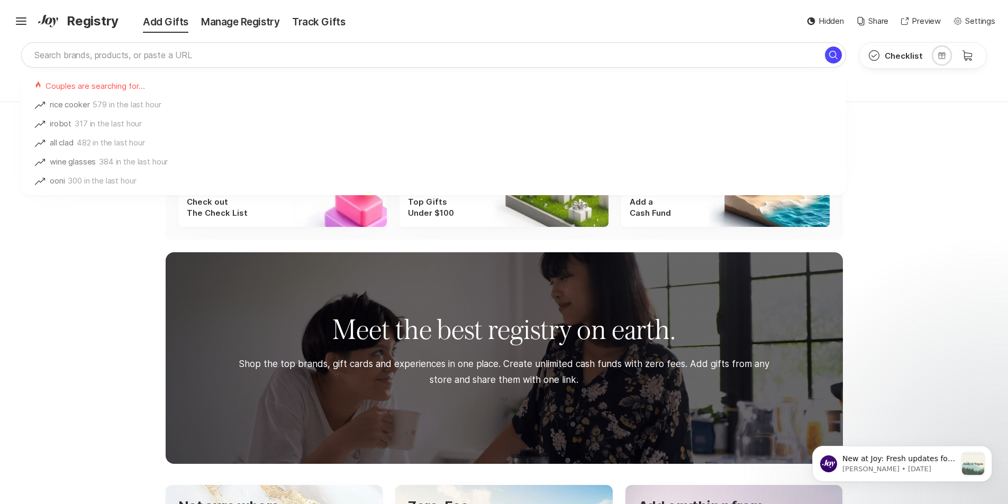
click at [93, 230] on div "Explore Your Registry Arrow Left Arrow Right Check out The Check List Top Gifts…" at bounding box center [504, 184] width 1008 height 112
click at [935, 218] on div "Explore Your Registry Arrow Left Arrow Right Check out The Check List Top Gifts…" at bounding box center [504, 184] width 1008 height 112
click at [486, 39] on div "Hamburger ✨ Link copied! Share it with gift givers so they can shop in one plac…" at bounding box center [504, 21] width 1008 height 42
click at [235, 15] on div "Manage Registry" at bounding box center [240, 22] width 91 height 15
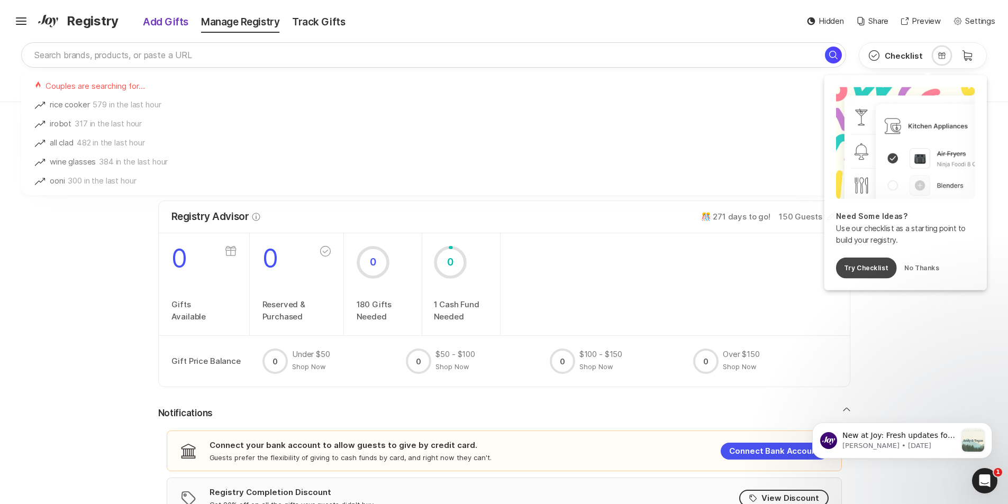
click at [171, 21] on div "Add Gifts" at bounding box center [158, 22] width 73 height 15
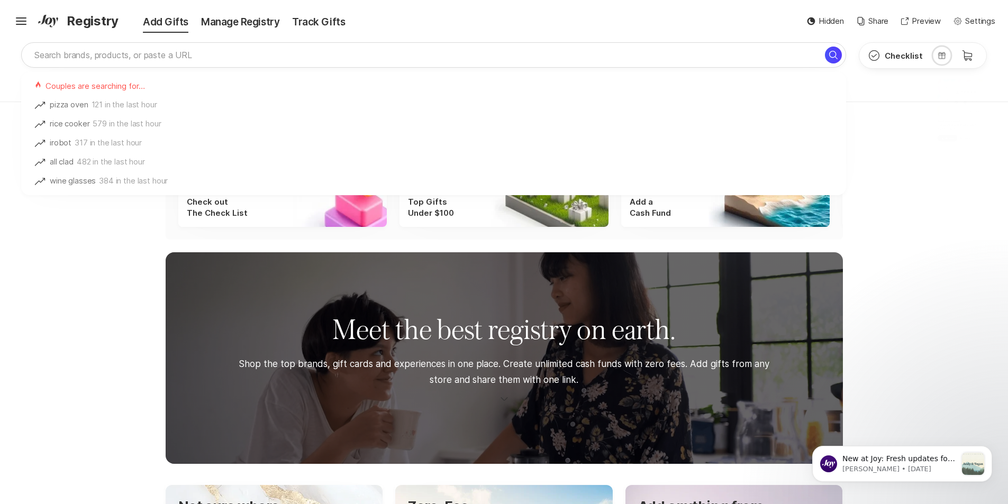
click at [70, 221] on div "Explore Your Registry Arrow Left Arrow Right Check out The Check List Top Gifts…" at bounding box center [504, 184] width 1008 height 112
click at [831, 55] on icon "Search for" at bounding box center [833, 55] width 13 height 13
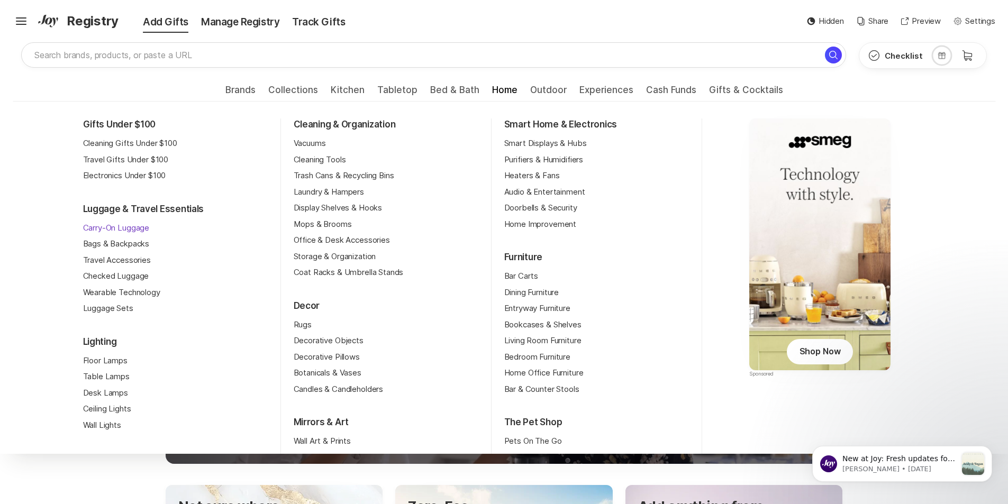
click at [128, 226] on link "Carry-On Luggage" at bounding box center [116, 228] width 67 height 12
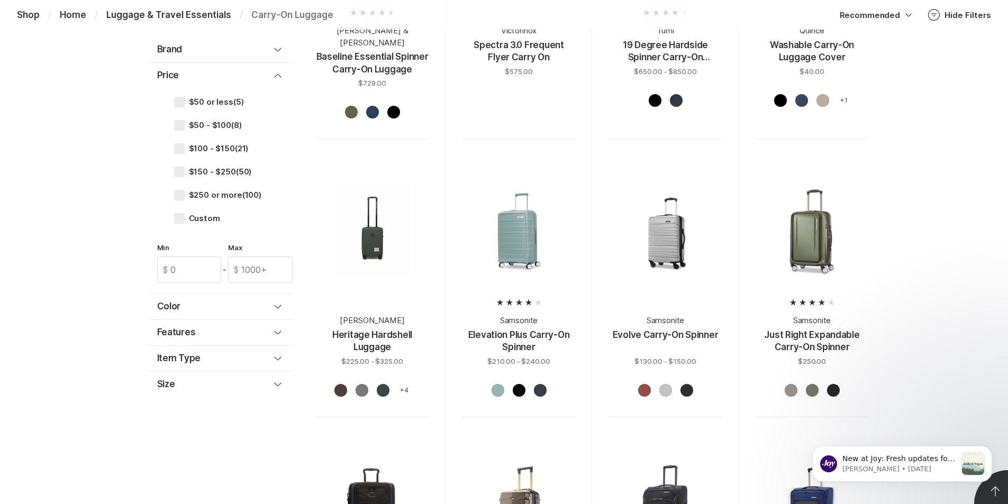
scroll to position [1005, 0]
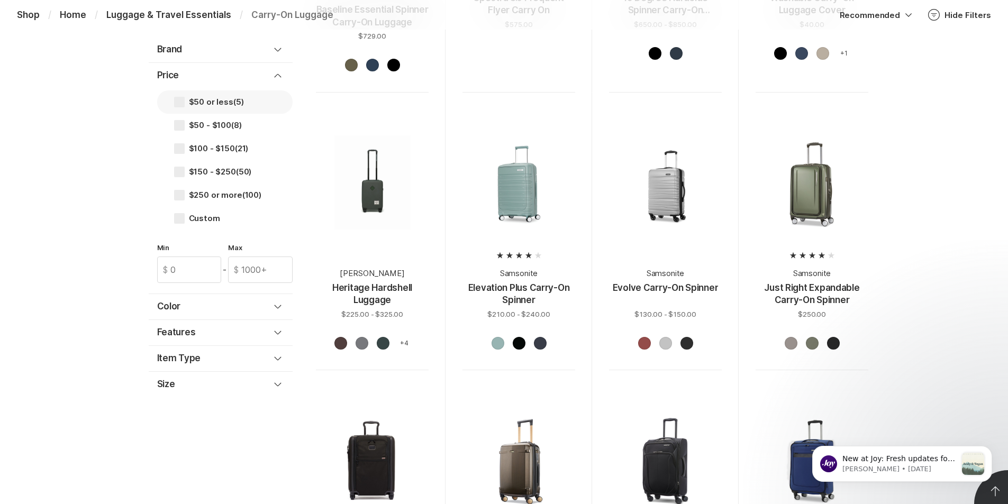
click at [180, 101] on span at bounding box center [179, 102] width 11 height 11
click at [174, 102] on input "$50 or less (5)" at bounding box center [174, 102] width 1 height 1
checkbox input "true"
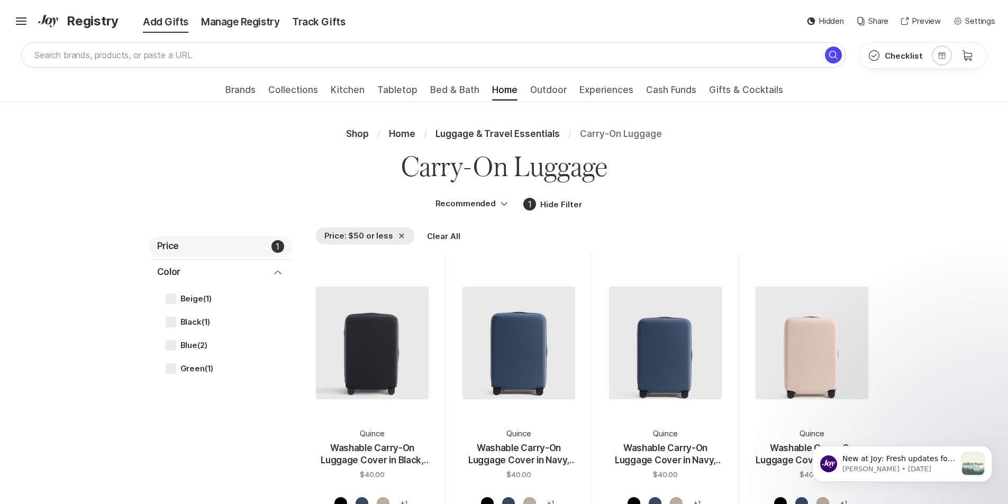
click at [213, 247] on div "Price" at bounding box center [214, 246] width 114 height 13
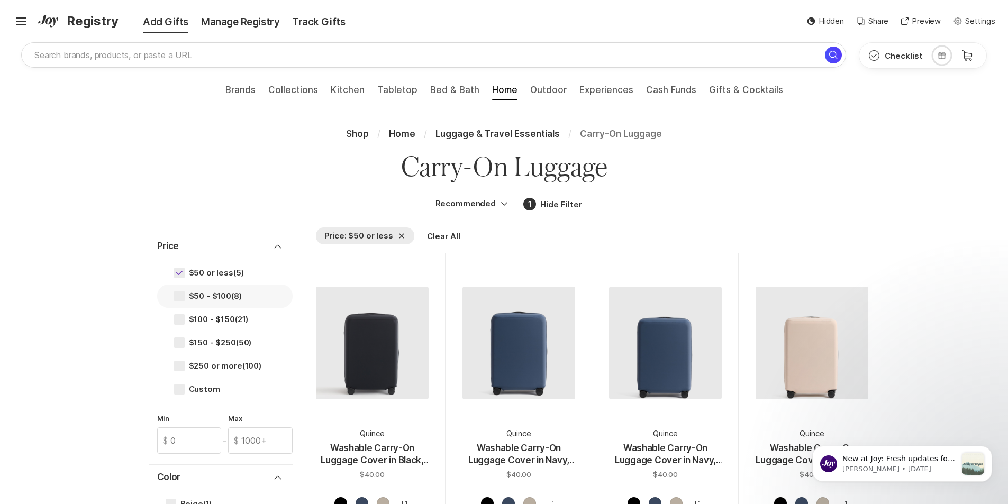
click at [185, 294] on label "$50 - $100 (8)" at bounding box center [224, 296] width 135 height 23
click at [174, 296] on input "$50 - $100 (8)" at bounding box center [174, 296] width 1 height 1
checkbox input "true"
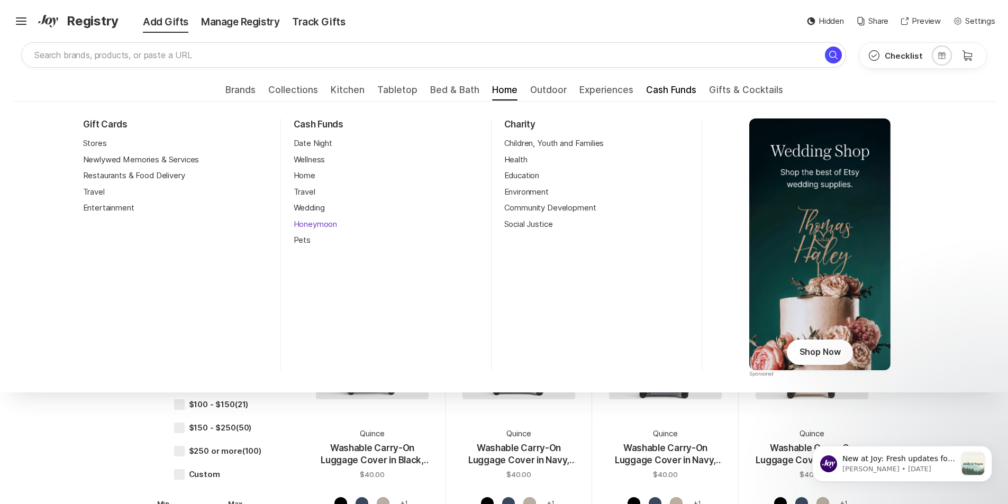
click at [311, 224] on link "Honeymoon" at bounding box center [316, 225] width 44 height 12
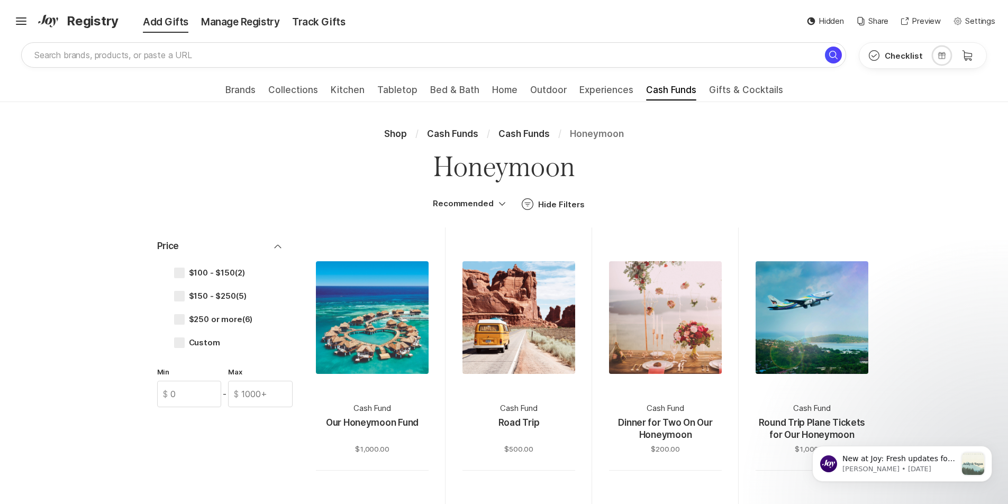
click at [489, 211] on div "Recommended Filter Hide Filters" at bounding box center [504, 204] width 161 height 21
click at [488, 201] on input "Recommended" at bounding box center [466, 204] width 85 height 12
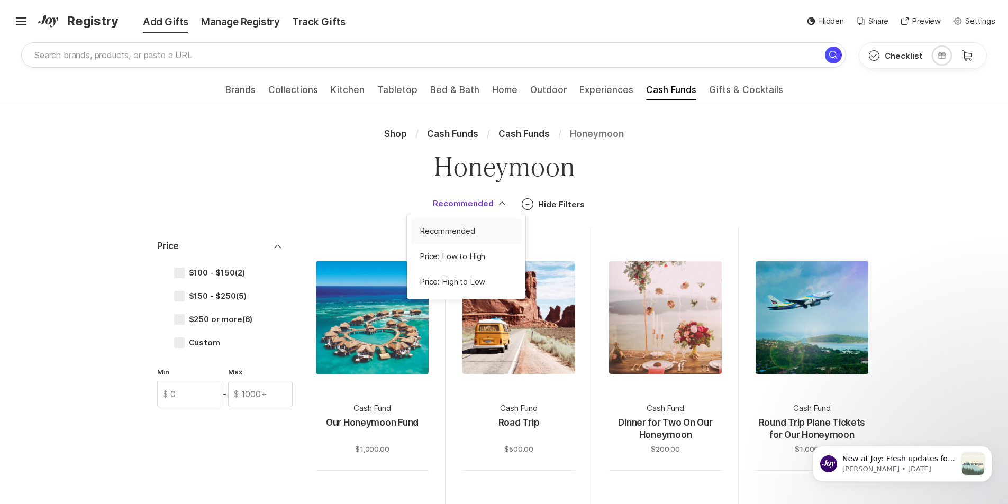
click at [488, 201] on input "Recommended" at bounding box center [466, 204] width 85 height 12
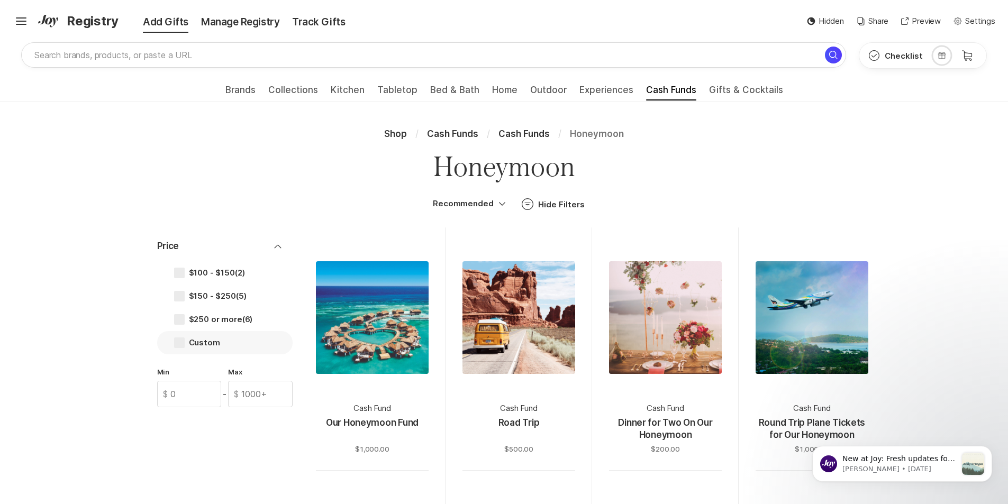
click at [200, 339] on span "Custom" at bounding box center [204, 343] width 31 height 10
click at [174, 343] on input "Custom" at bounding box center [174, 343] width 1 height 1
checkbox input "true"
click at [234, 29] on div "Manage Registry" at bounding box center [240, 22] width 91 height 15
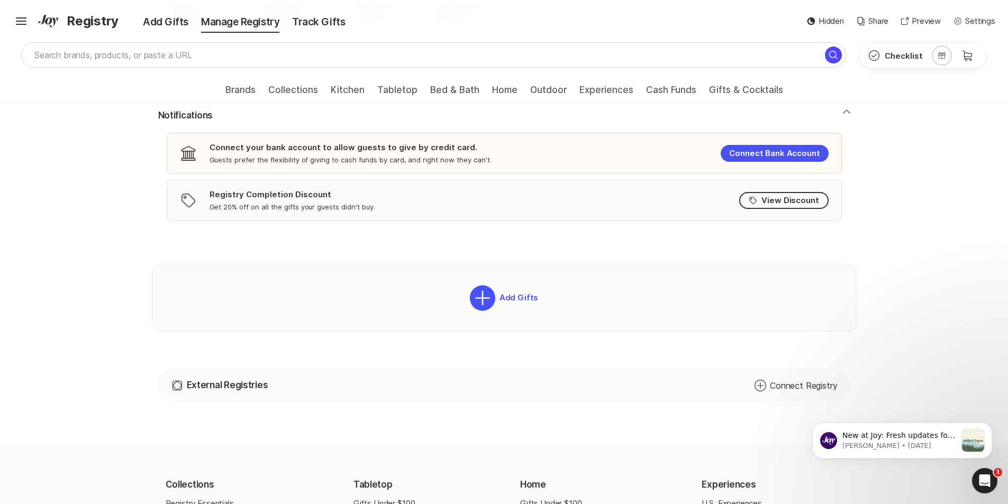
scroll to position [370, 0]
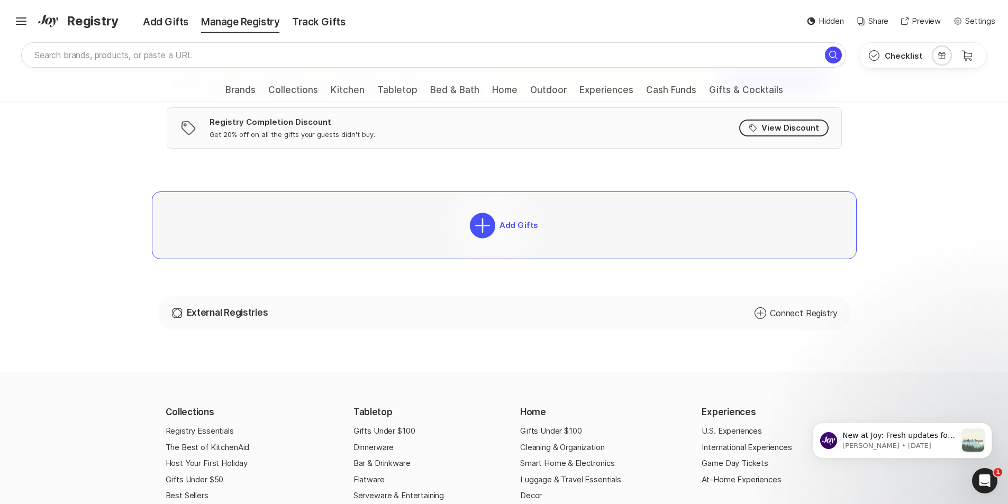
click at [492, 226] on icon at bounding box center [482, 225] width 25 height 25
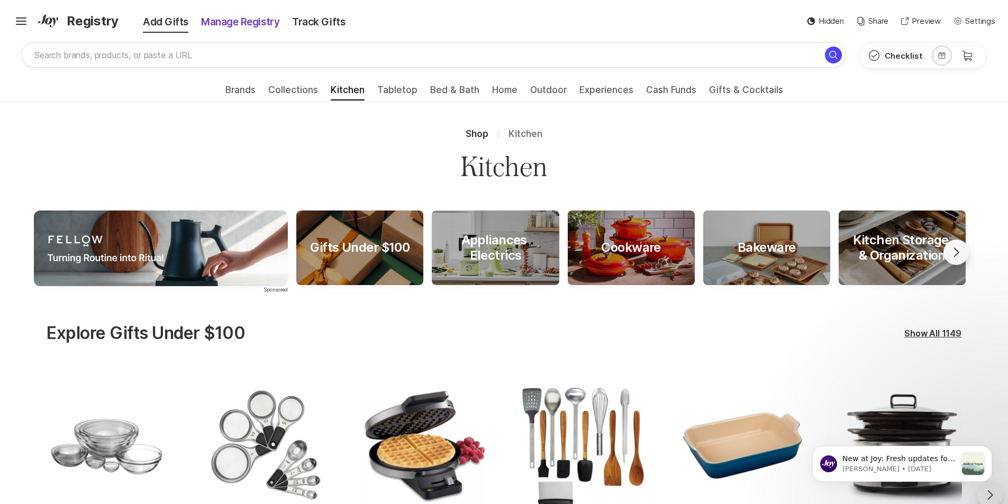
click at [217, 29] on div "Manage Registry" at bounding box center [240, 22] width 91 height 15
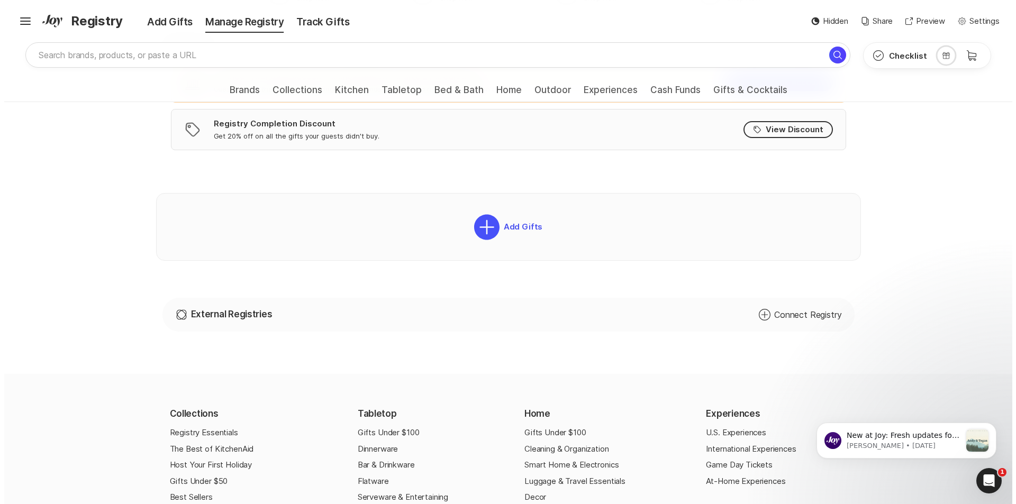
scroll to position [370, 0]
click at [455, 310] on div "Universal Registry External Registries Add Circle Connect Registry" at bounding box center [504, 313] width 692 height 34
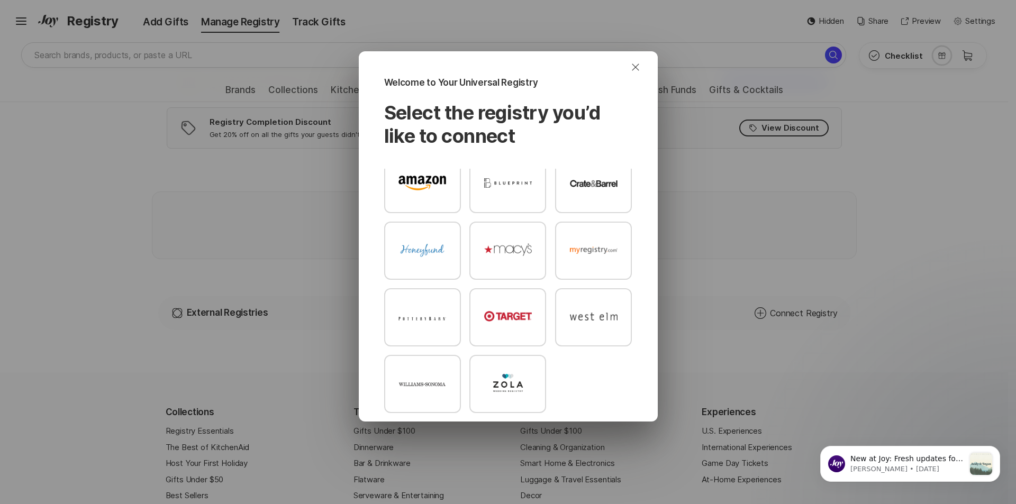
scroll to position [0, 0]
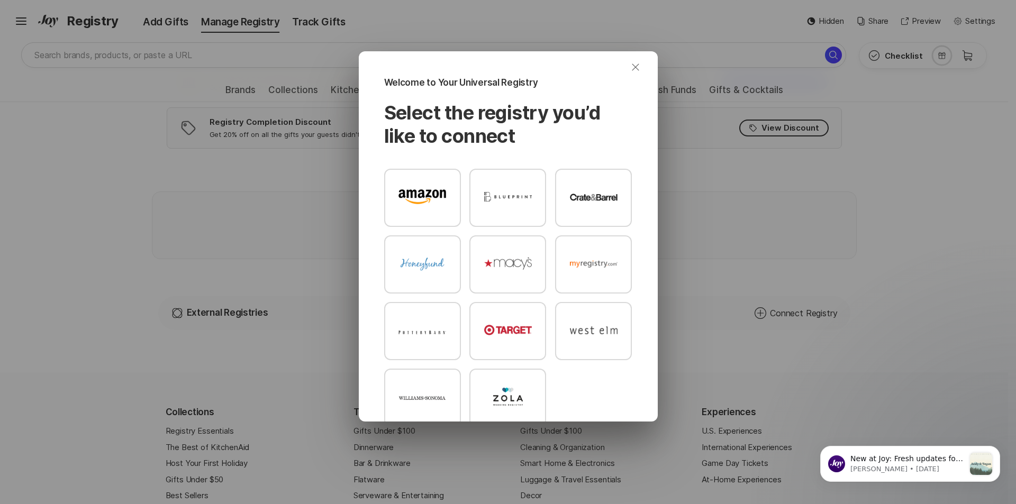
click at [637, 71] on icon "Close" at bounding box center [635, 67] width 13 height 13
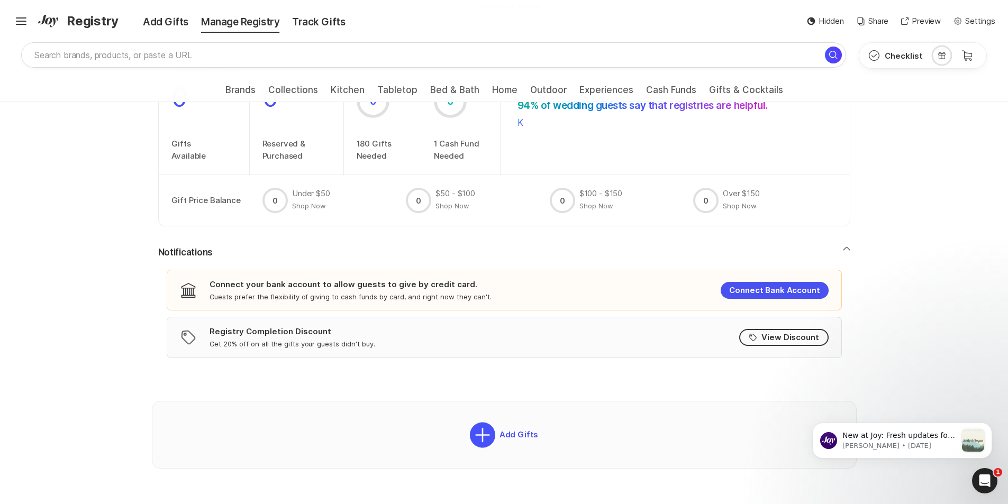
scroll to position [53, 0]
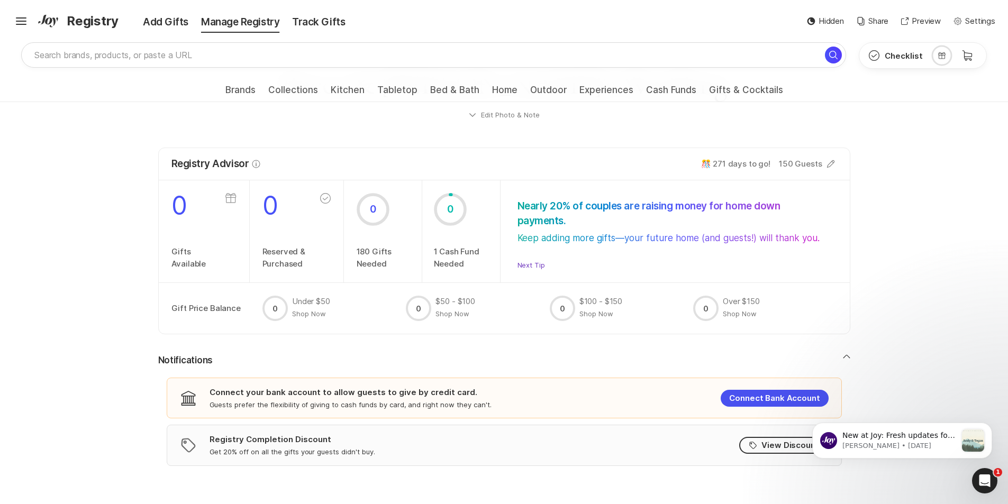
click at [532, 267] on button "Next Tip" at bounding box center [532, 265] width 28 height 10
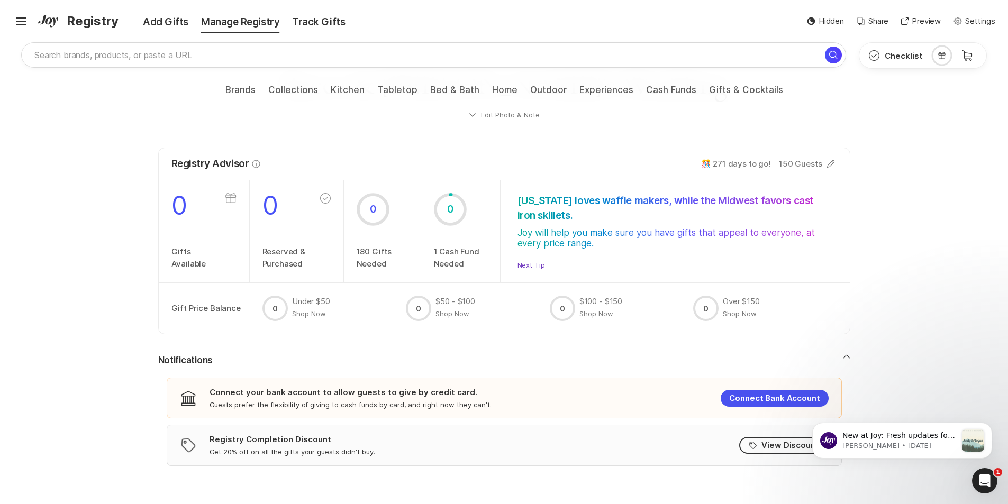
click at [533, 267] on button "Next Tip" at bounding box center [532, 265] width 28 height 10
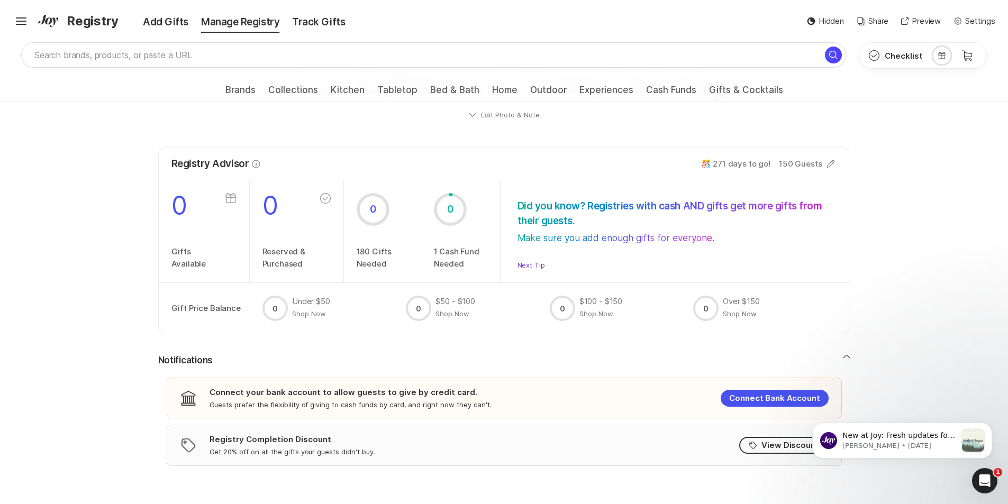
click at [537, 267] on button "Next Tip" at bounding box center [532, 265] width 28 height 10
click at [533, 265] on button "Next Tip" at bounding box center [532, 265] width 28 height 10
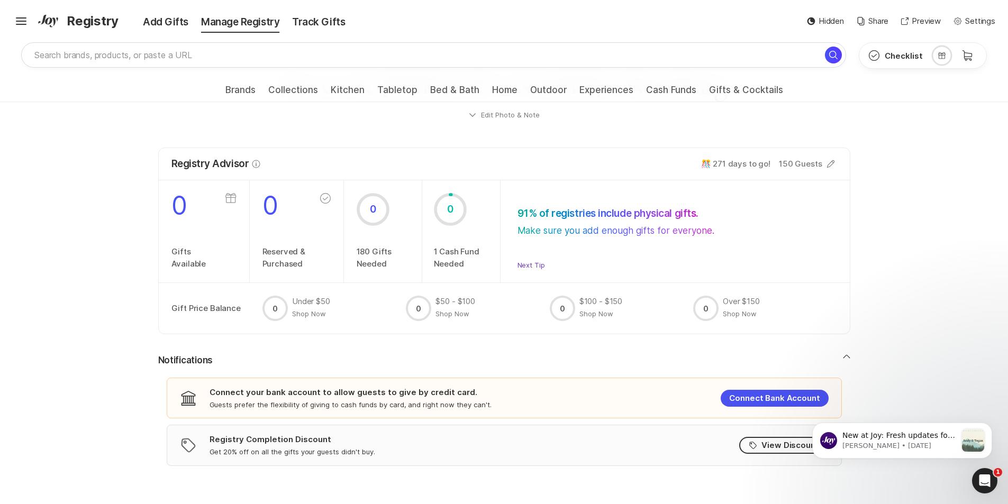
click at [533, 265] on button "Next Tip" at bounding box center [532, 265] width 28 height 10
click at [529, 264] on button "Next Tip" at bounding box center [532, 265] width 28 height 10
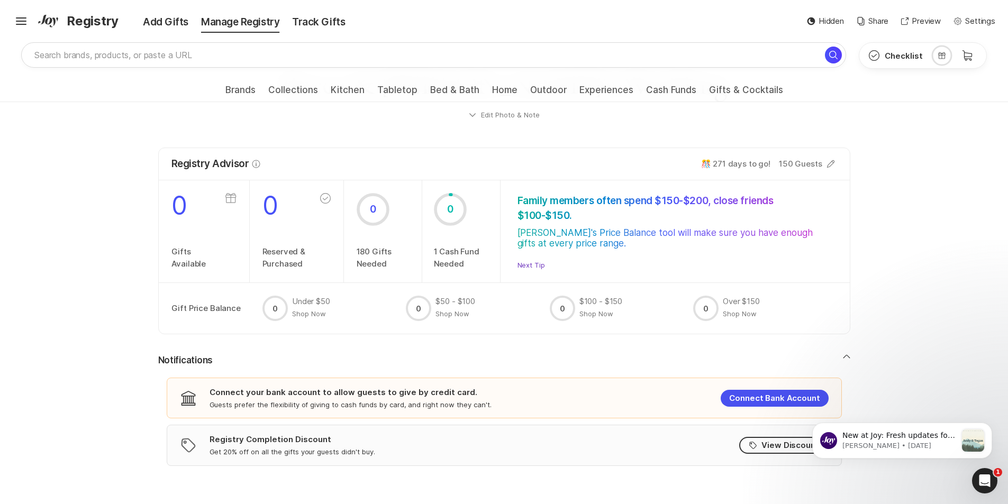
click at [531, 263] on button "Next Tip" at bounding box center [532, 265] width 28 height 10
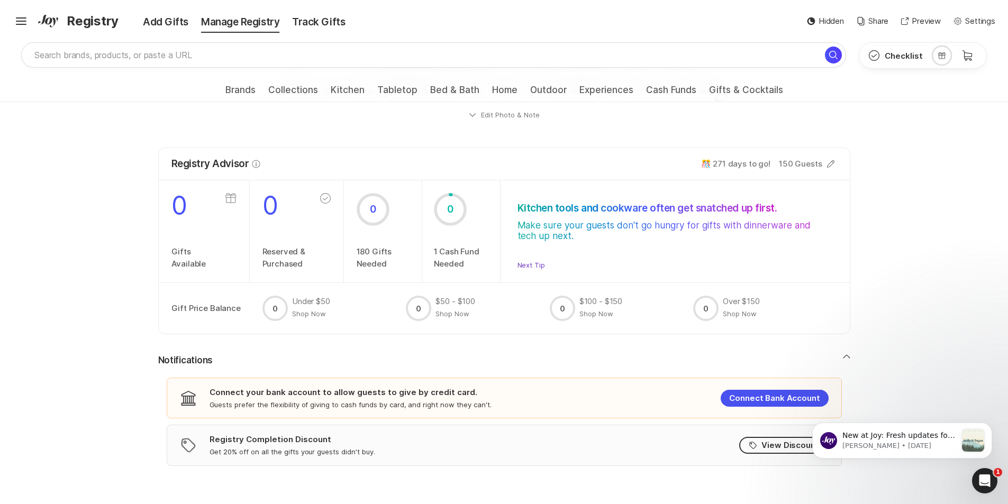
click at [531, 267] on button "Next Tip" at bounding box center [532, 265] width 28 height 10
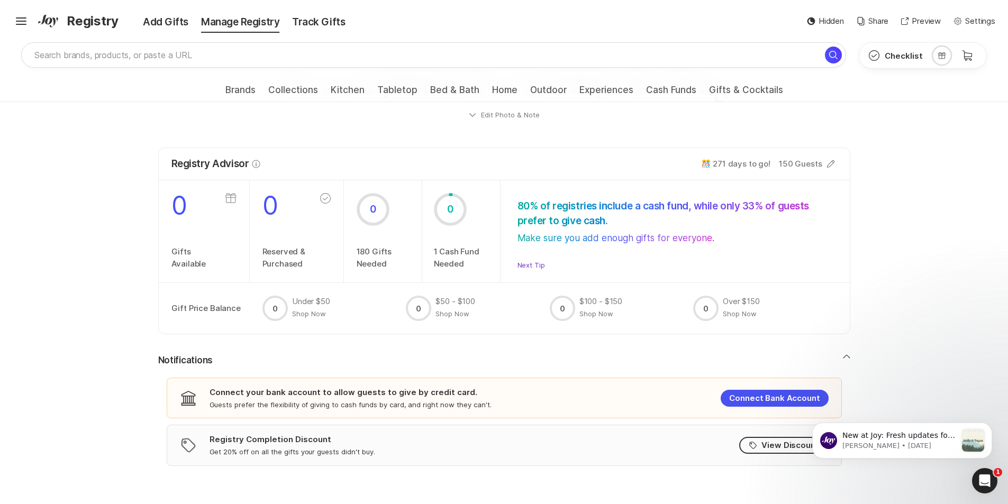
click at [534, 265] on button "Next Tip" at bounding box center [532, 265] width 28 height 10
click at [533, 266] on button "Next Tip" at bounding box center [532, 265] width 28 height 10
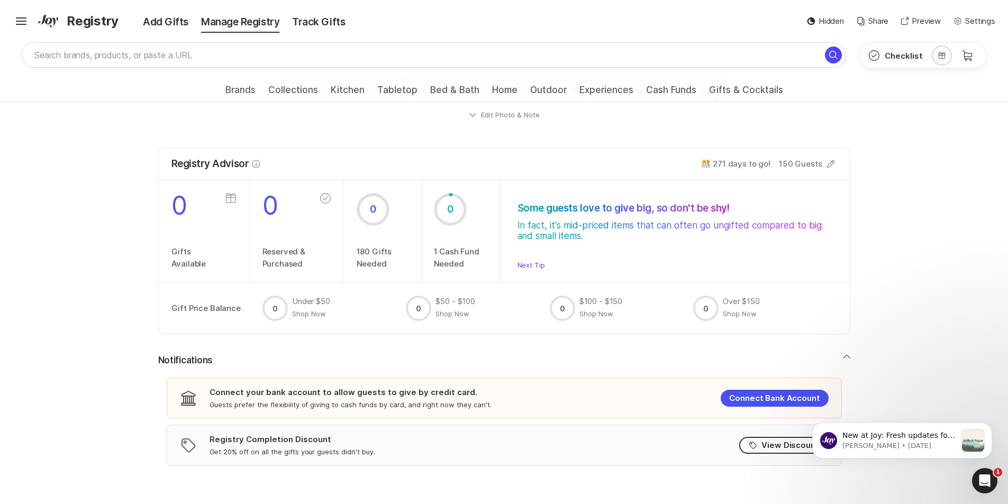
click at [534, 266] on button "Next Tip" at bounding box center [532, 265] width 28 height 10
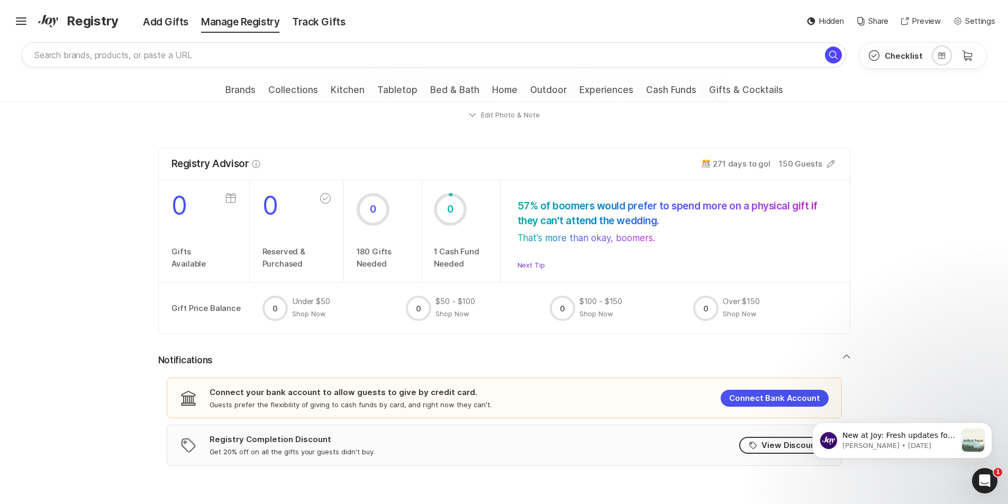
click at [535, 263] on button "Next Tip" at bounding box center [532, 265] width 28 height 10
click at [530, 269] on button "Next Tip" at bounding box center [532, 265] width 28 height 10
